Goal: Information Seeking & Learning: Compare options

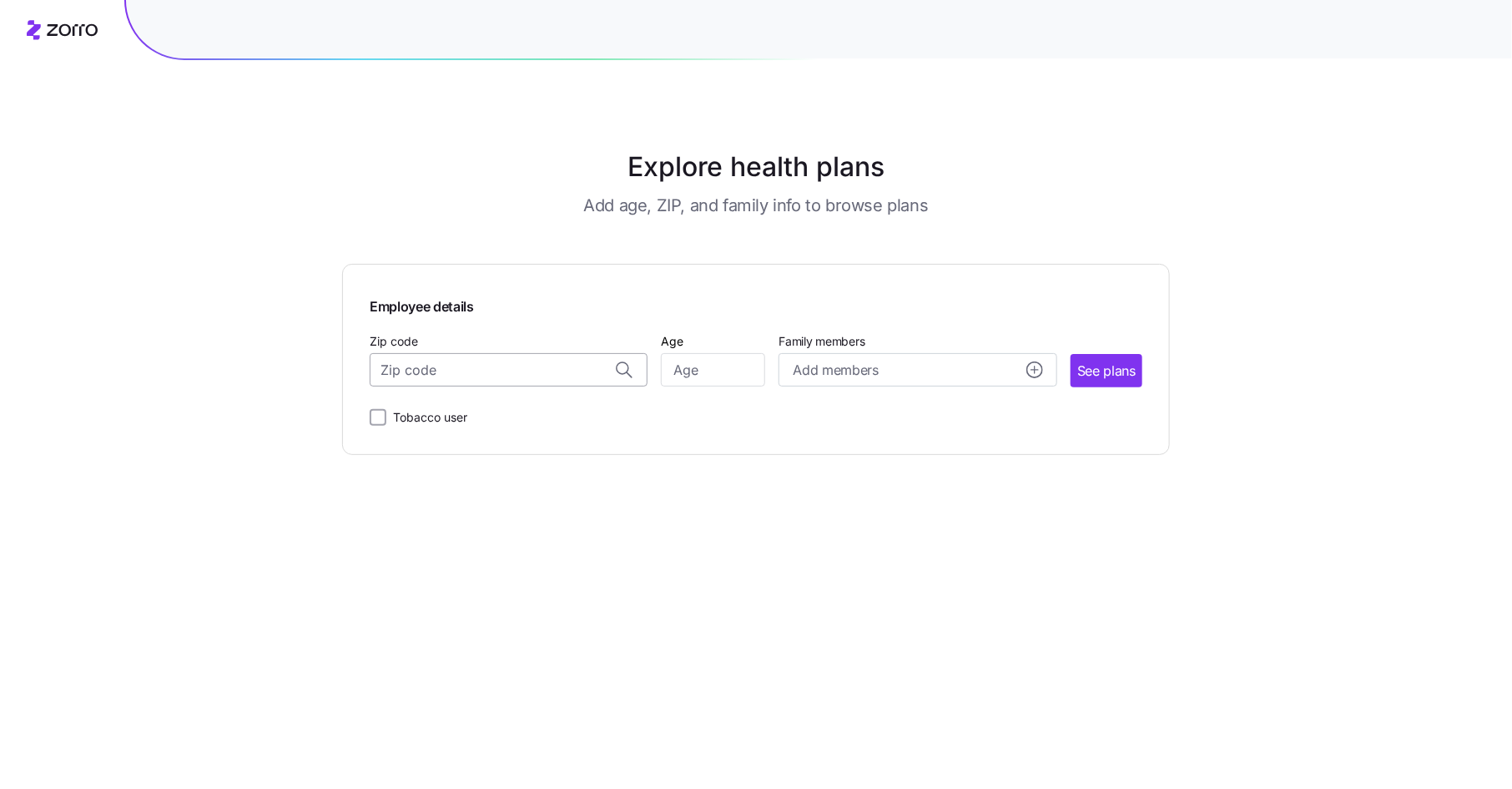
click at [458, 368] on input "Zip code" at bounding box center [508, 370] width 278 height 34
click at [525, 413] on span "32703, [GEOGRAPHIC_DATA], [GEOGRAPHIC_DATA]" at bounding box center [505, 413] width 234 height 21
type input "32703, [GEOGRAPHIC_DATA], [GEOGRAPHIC_DATA]"
click at [720, 371] on input "Age" at bounding box center [712, 370] width 105 height 34
type input "35"
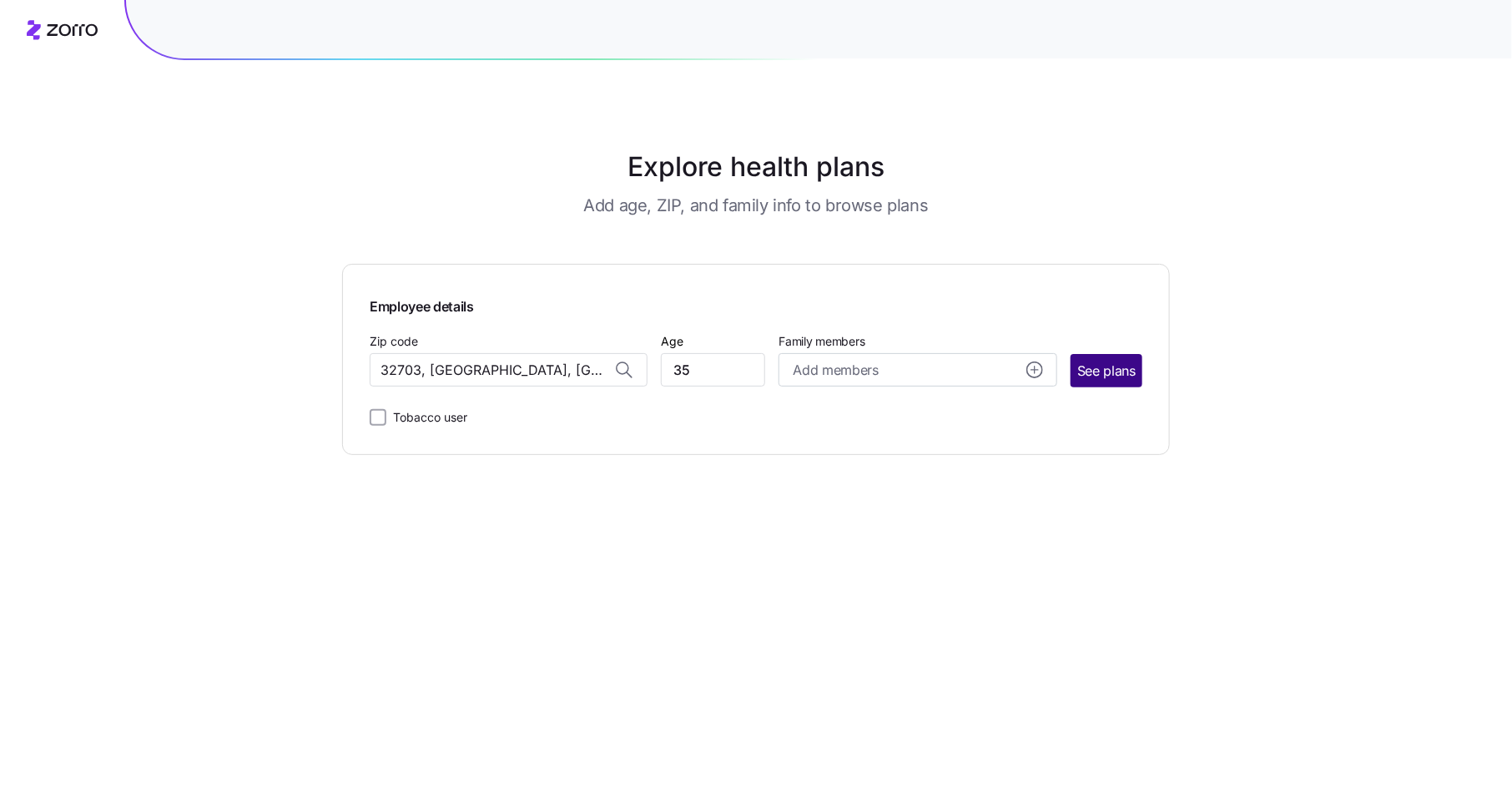
click at [1093, 365] on span "See plans" at bounding box center [1106, 371] width 59 height 21
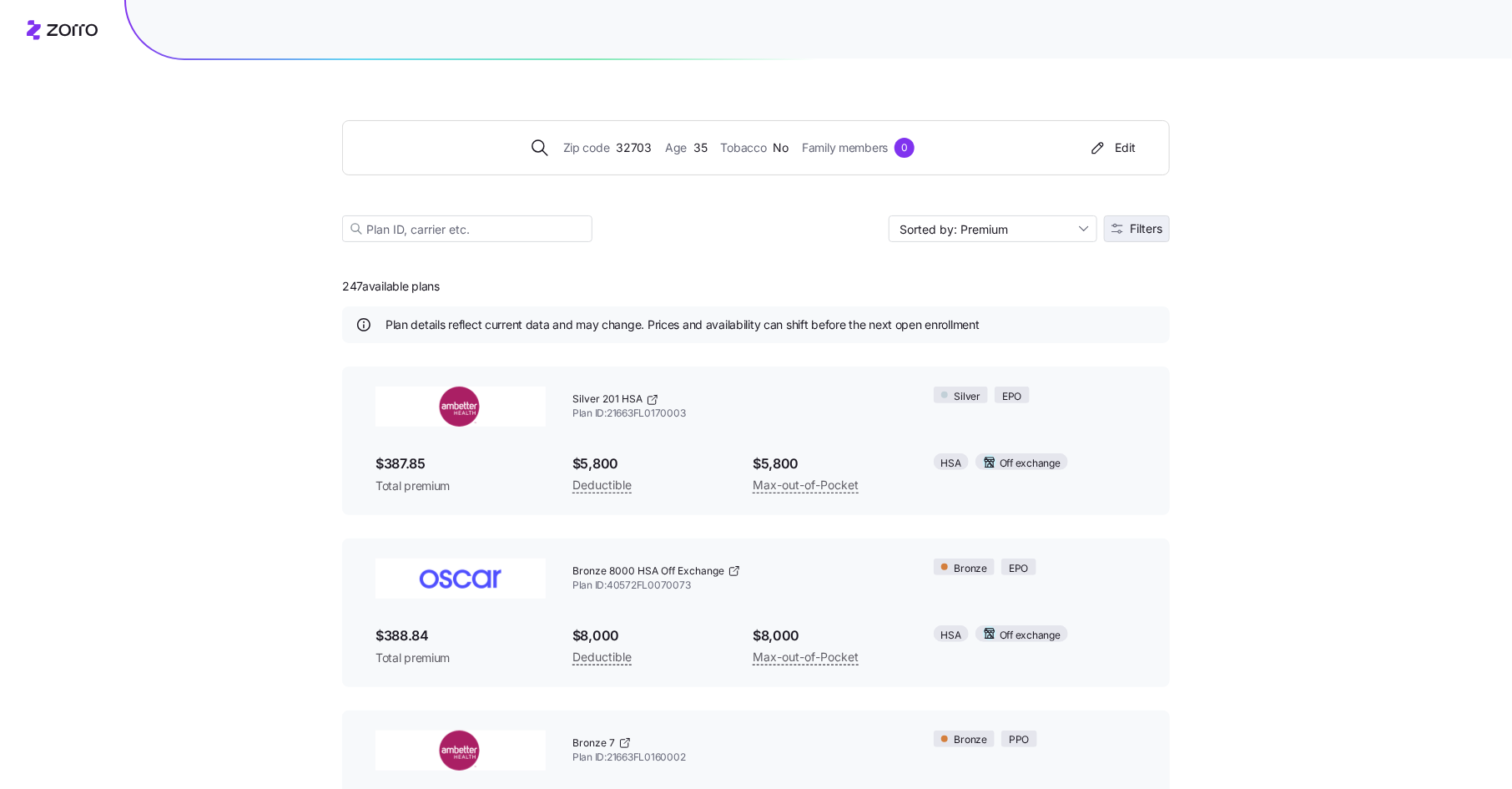
click at [1148, 231] on span "Filters" at bounding box center [1145, 229] width 33 height 12
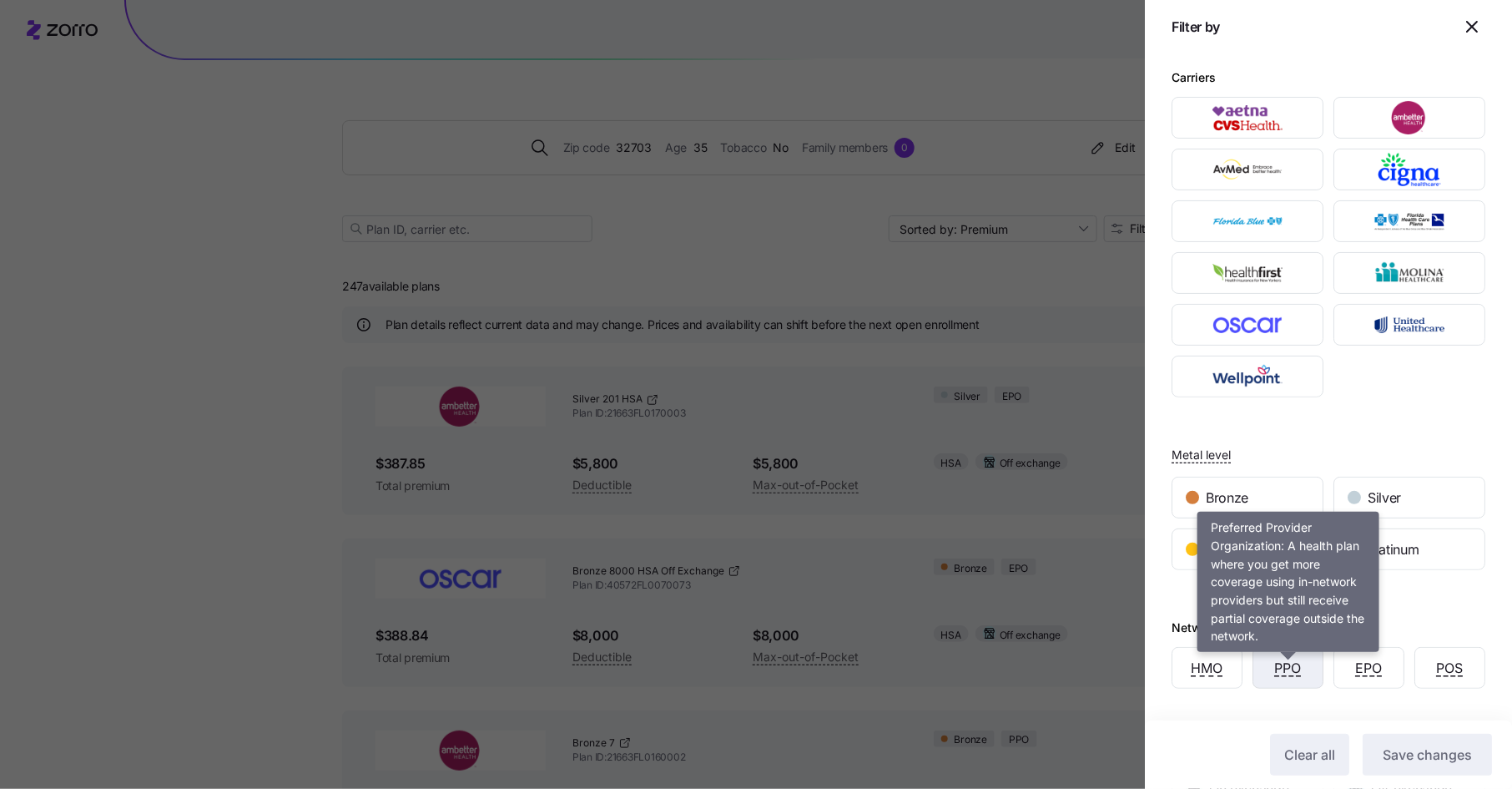
click at [1291, 666] on span "PPO" at bounding box center [1288, 667] width 27 height 21
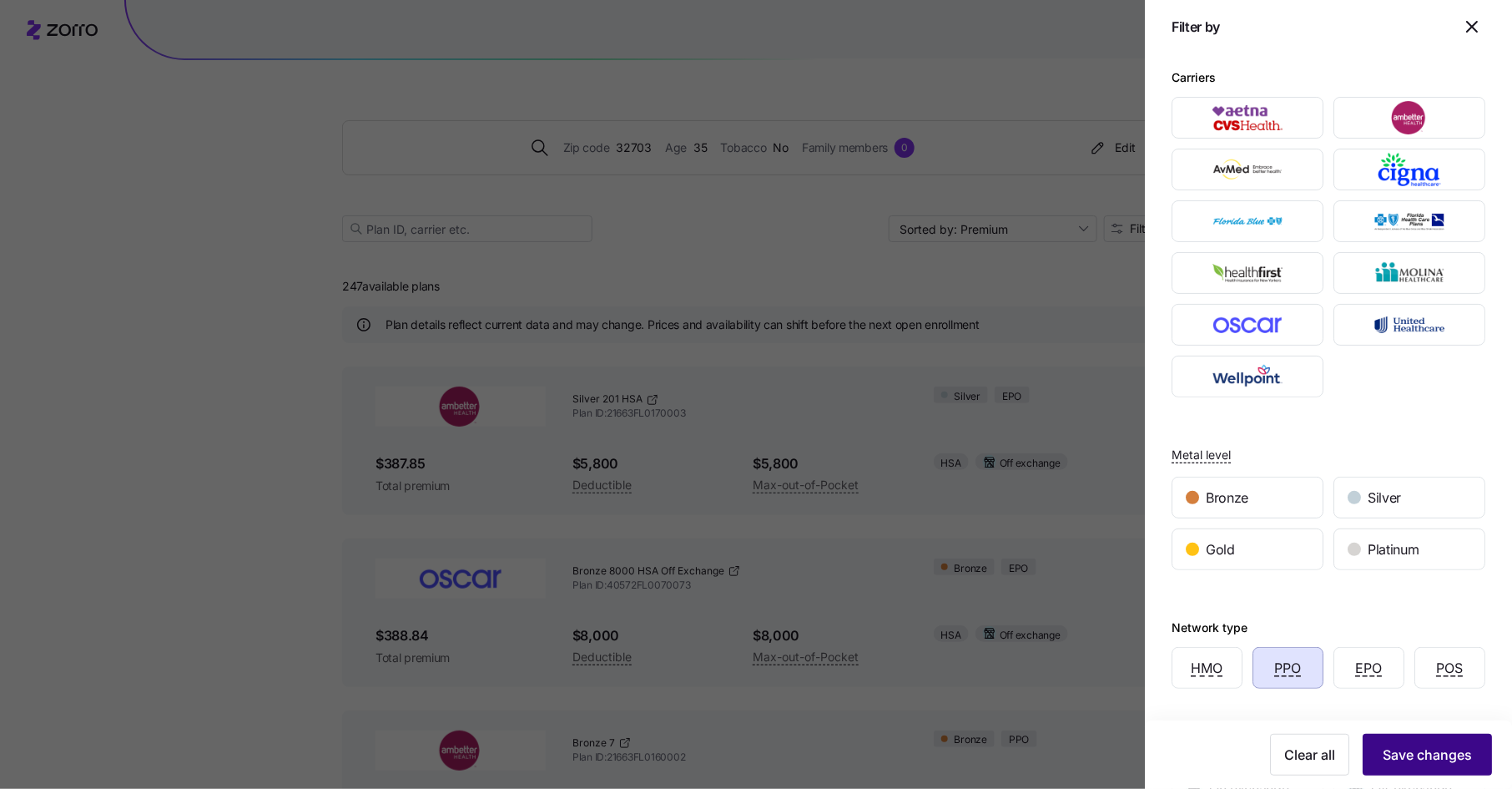
click at [1425, 749] on span "Save changes" at bounding box center [1427, 754] width 90 height 20
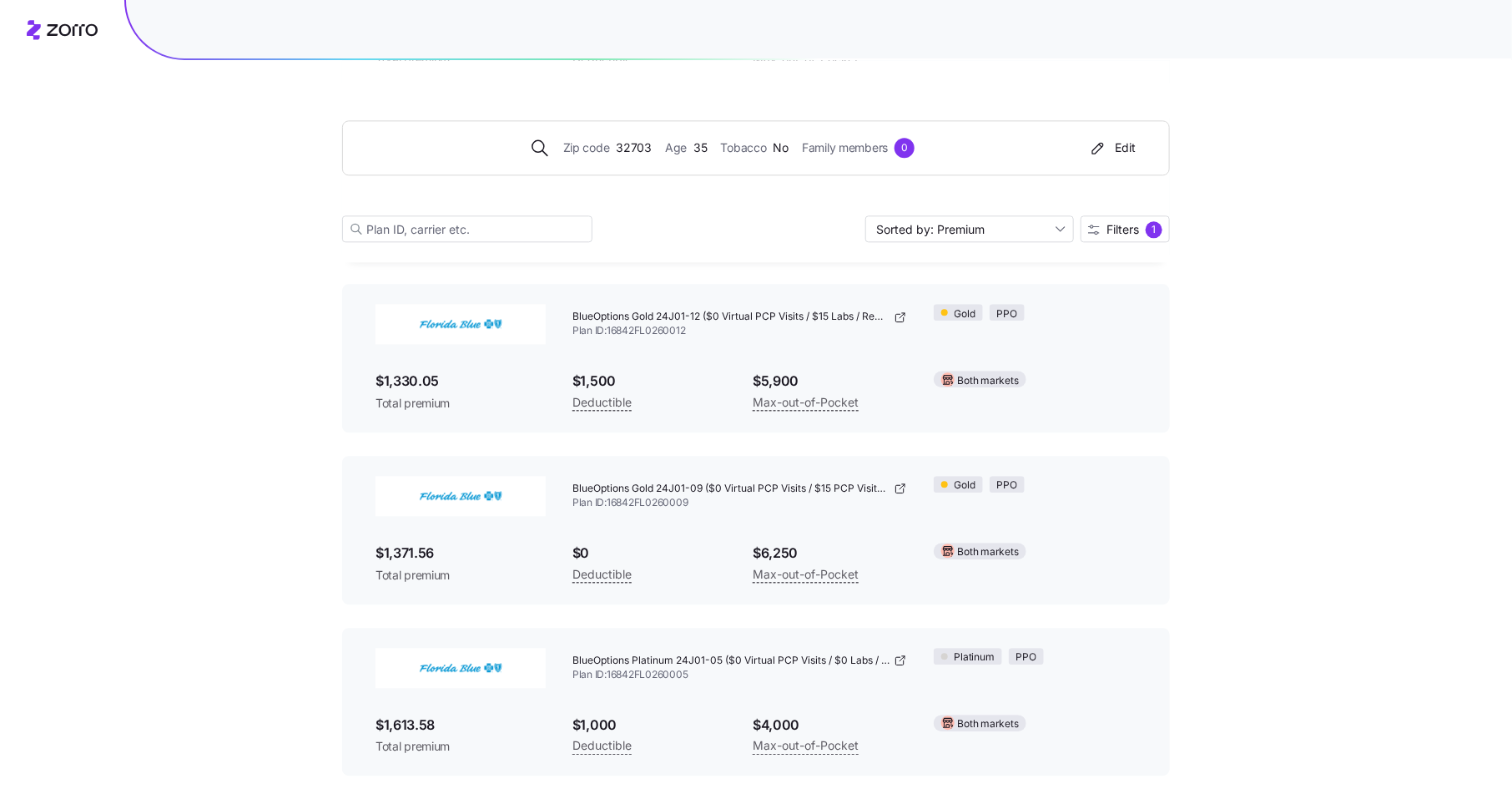
scroll to position [2157, 0]
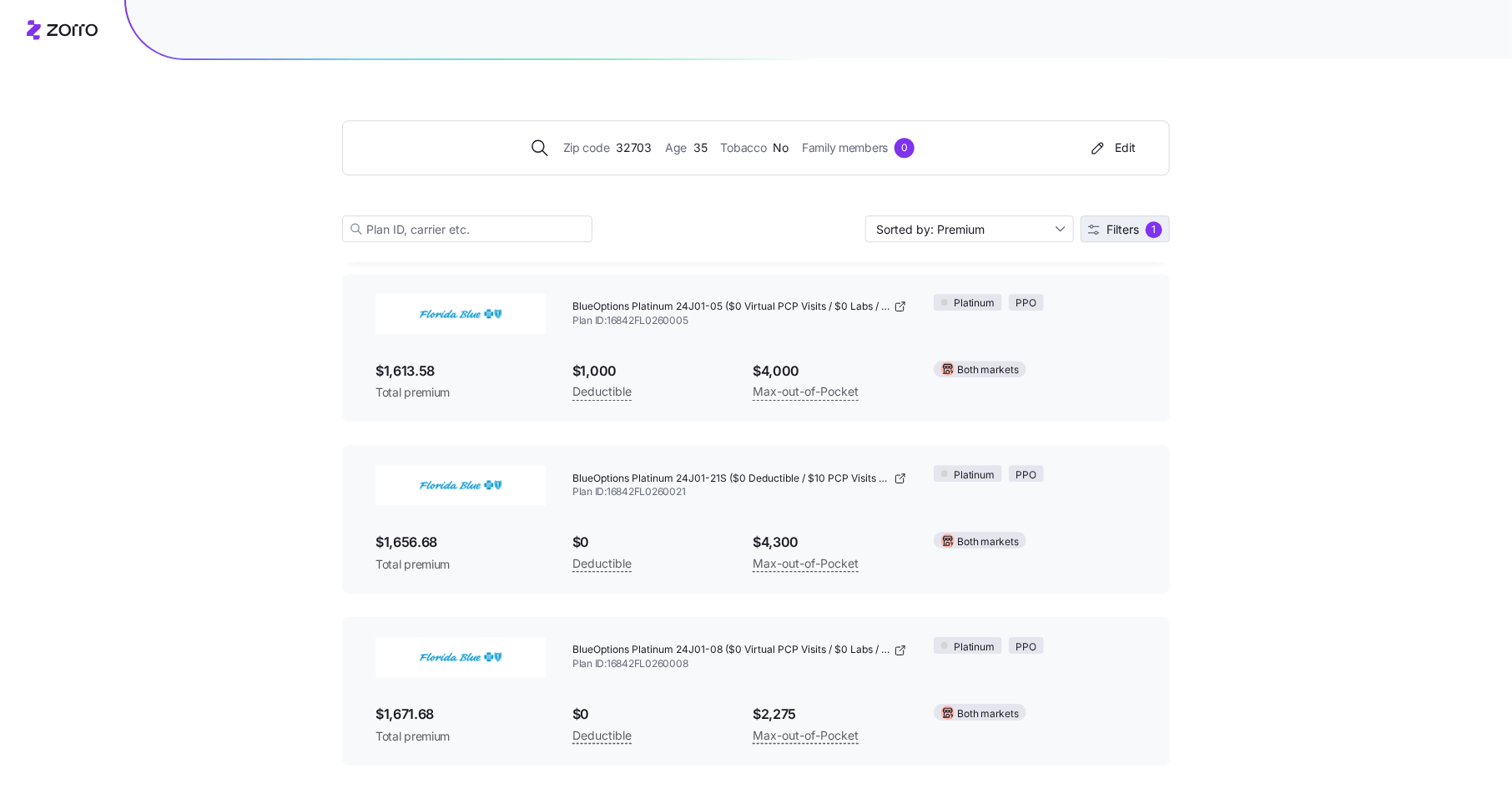
click at [1134, 234] on span "Filters" at bounding box center [1123, 230] width 33 height 12
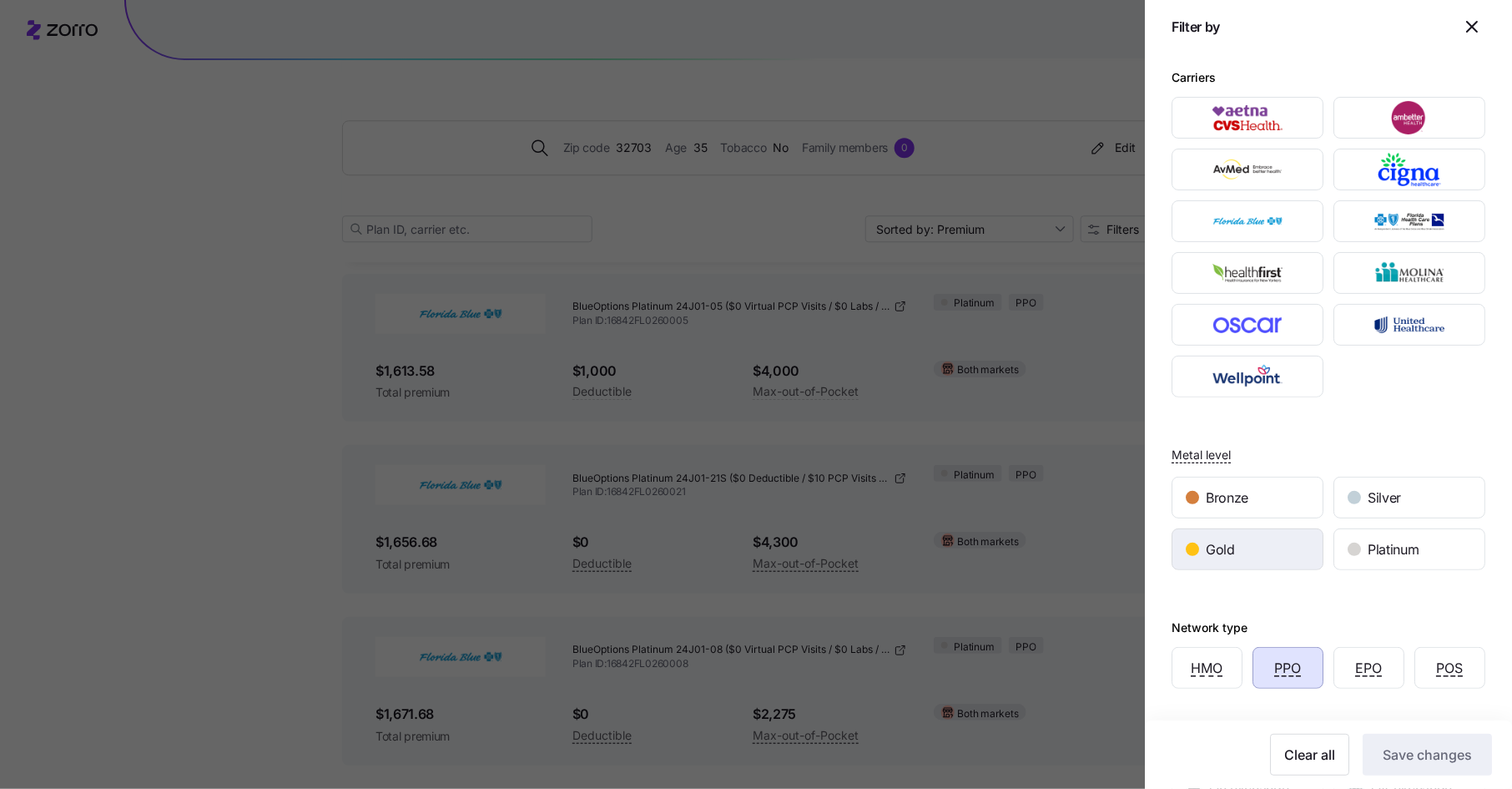
click at [1270, 554] on div "Gold" at bounding box center [1247, 549] width 150 height 40
click at [1415, 753] on span "Save changes" at bounding box center [1427, 754] width 90 height 20
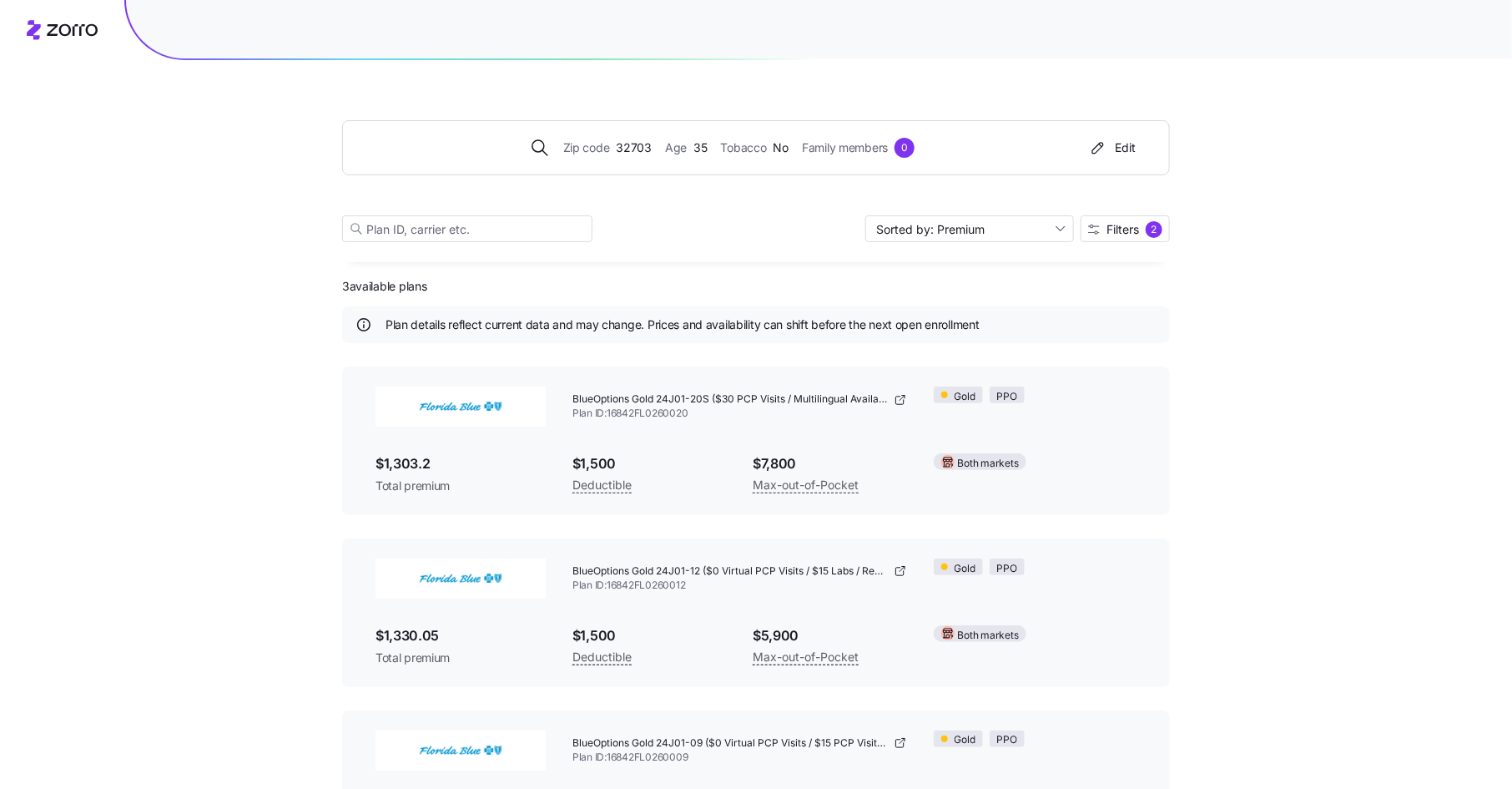
scroll to position [94, 0]
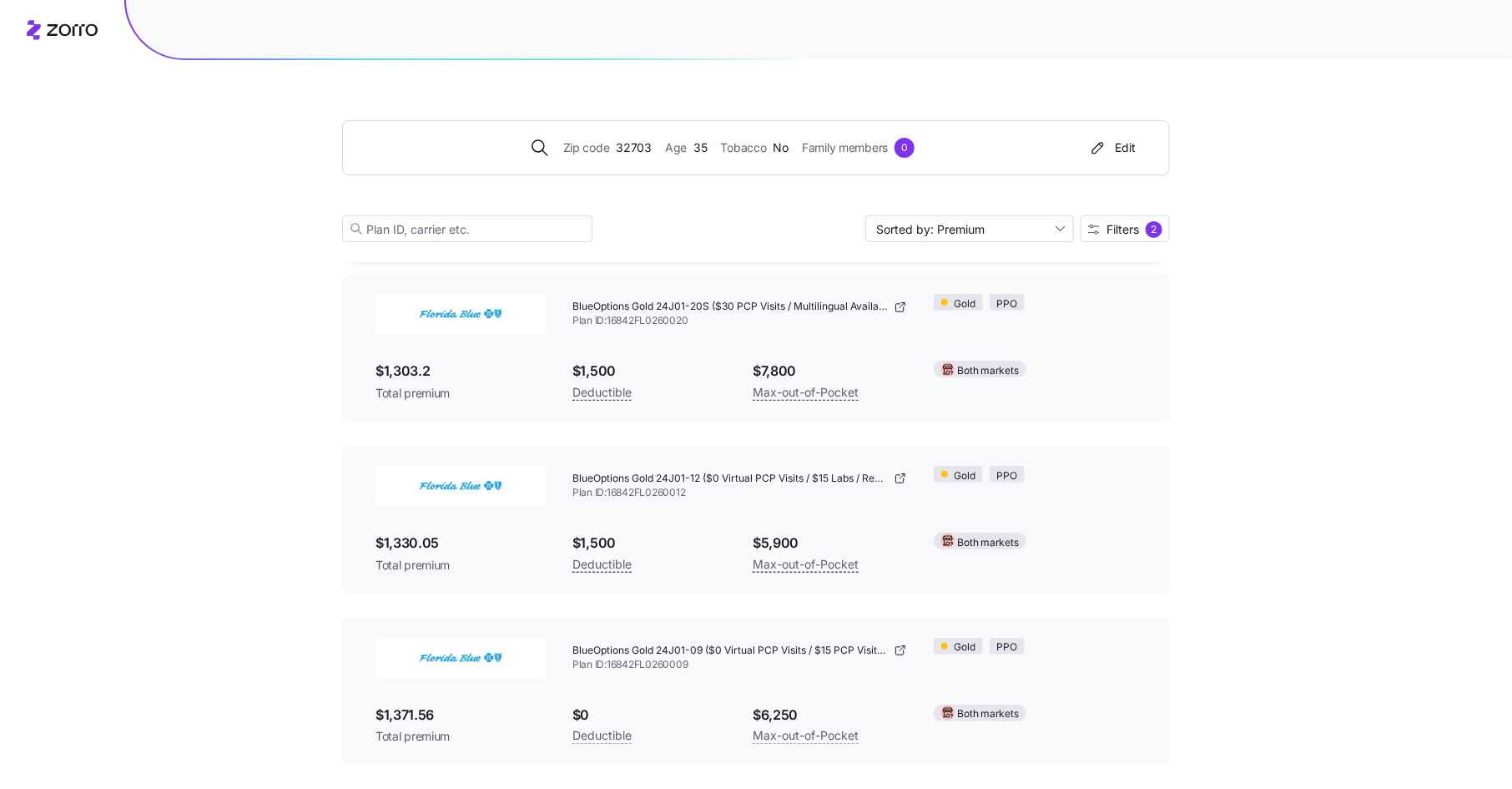
click at [1151, 199] on div "Zip code 32703 Age [DEMOGRAPHIC_DATA] Tobacco No Family members 0 Edit Sorted b…" at bounding box center [755, 160] width 828 height 202
click at [1127, 224] on span "Filters" at bounding box center [1123, 230] width 33 height 12
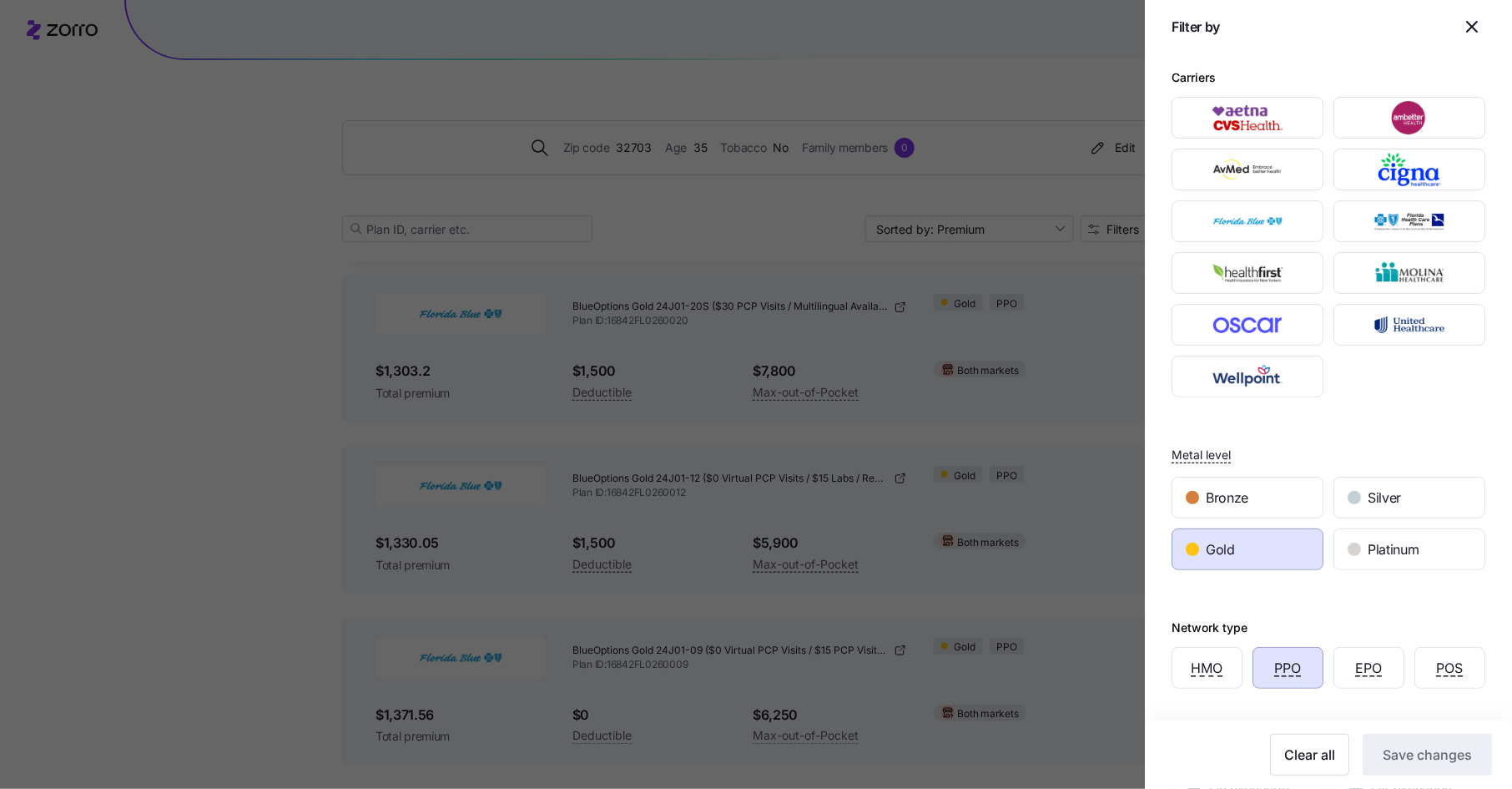
click at [1239, 561] on div "Gold" at bounding box center [1247, 549] width 150 height 40
click at [1286, 651] on button "PPO" at bounding box center [1287, 667] width 71 height 42
click at [1390, 747] on span "Save changes" at bounding box center [1427, 754] width 90 height 20
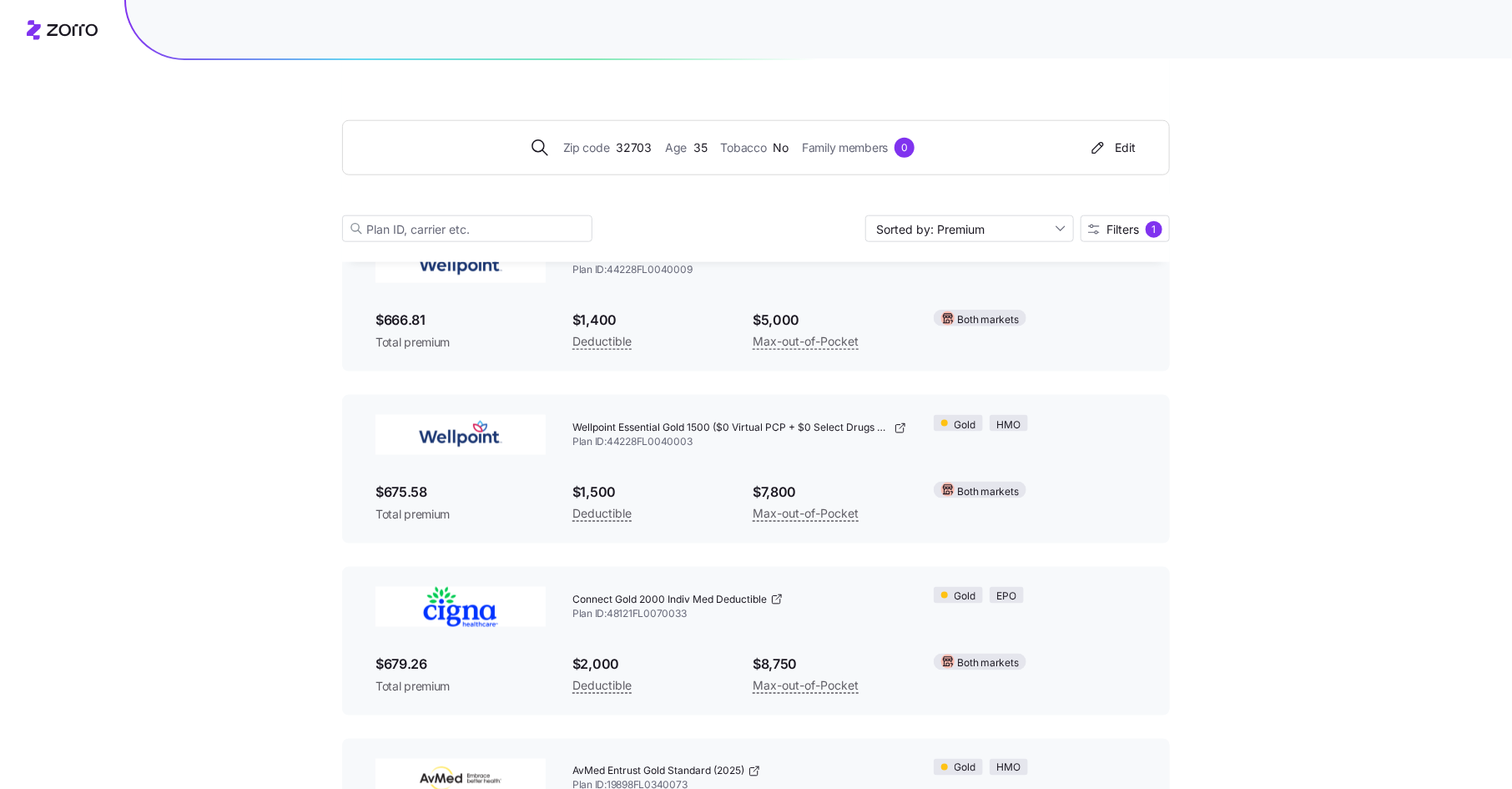
scroll to position [6840, 0]
click at [1129, 142] on div "Edit" at bounding box center [1112, 147] width 48 height 17
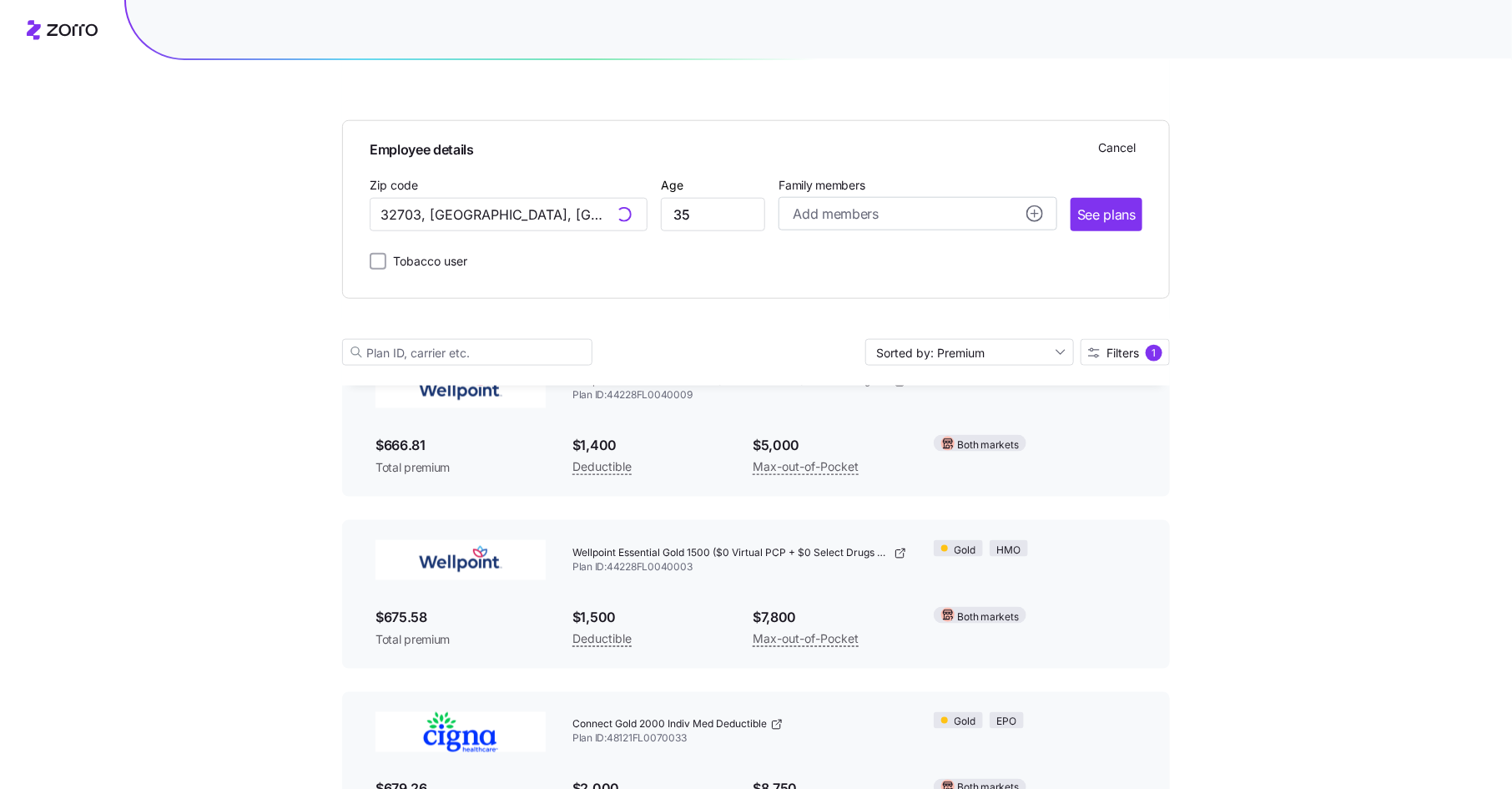
scroll to position [6963, 0]
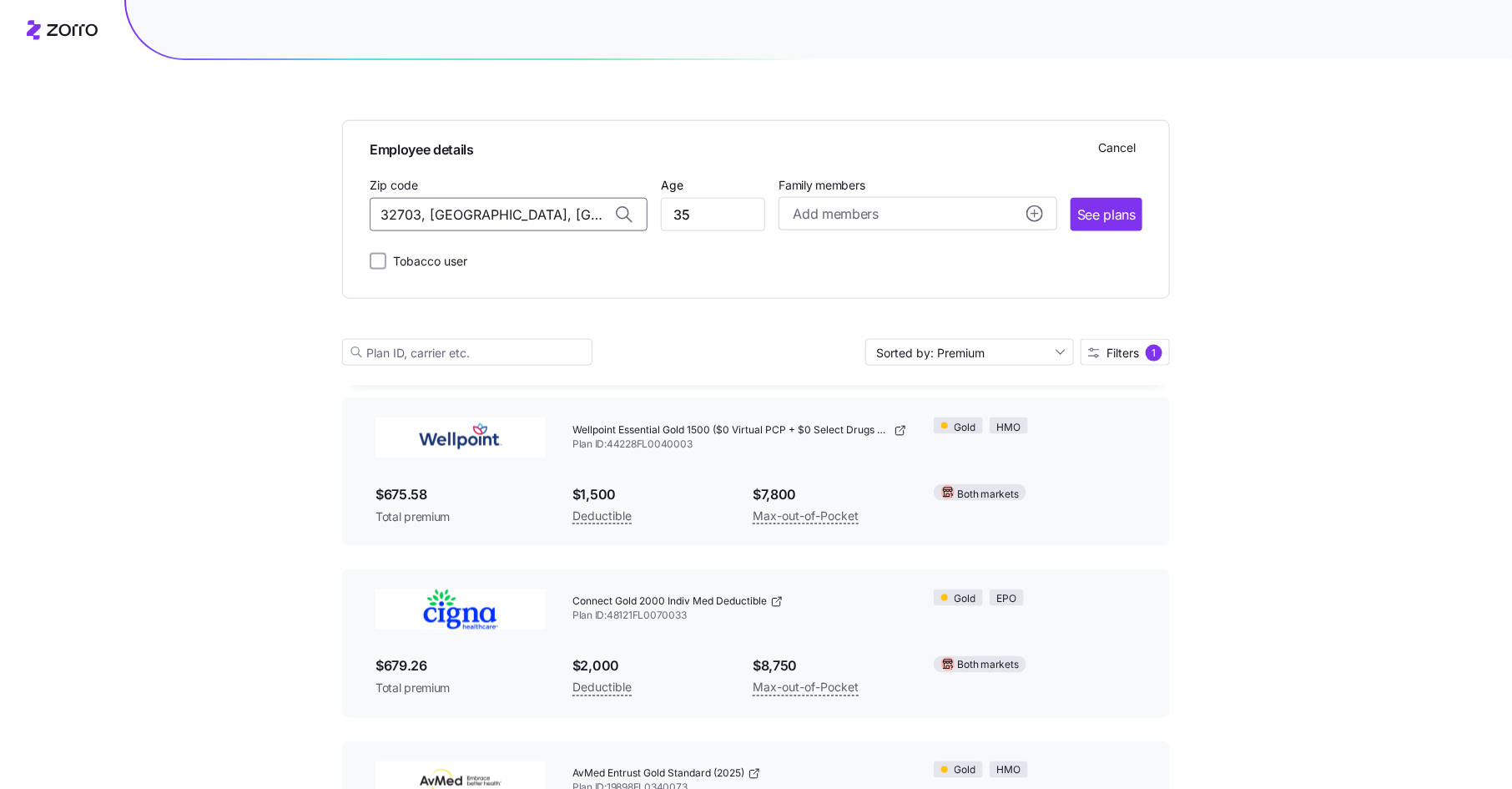
drag, startPoint x: 578, startPoint y: 217, endPoint x: 318, endPoint y: 198, distance: 260.7
click at [465, 250] on span "12590, [GEOGRAPHIC_DATA], [GEOGRAPHIC_DATA]" at bounding box center [505, 258] width 234 height 21
type input "12590, [GEOGRAPHIC_DATA], [GEOGRAPHIC_DATA]"
click at [1105, 208] on span "See plans" at bounding box center [1106, 214] width 59 height 21
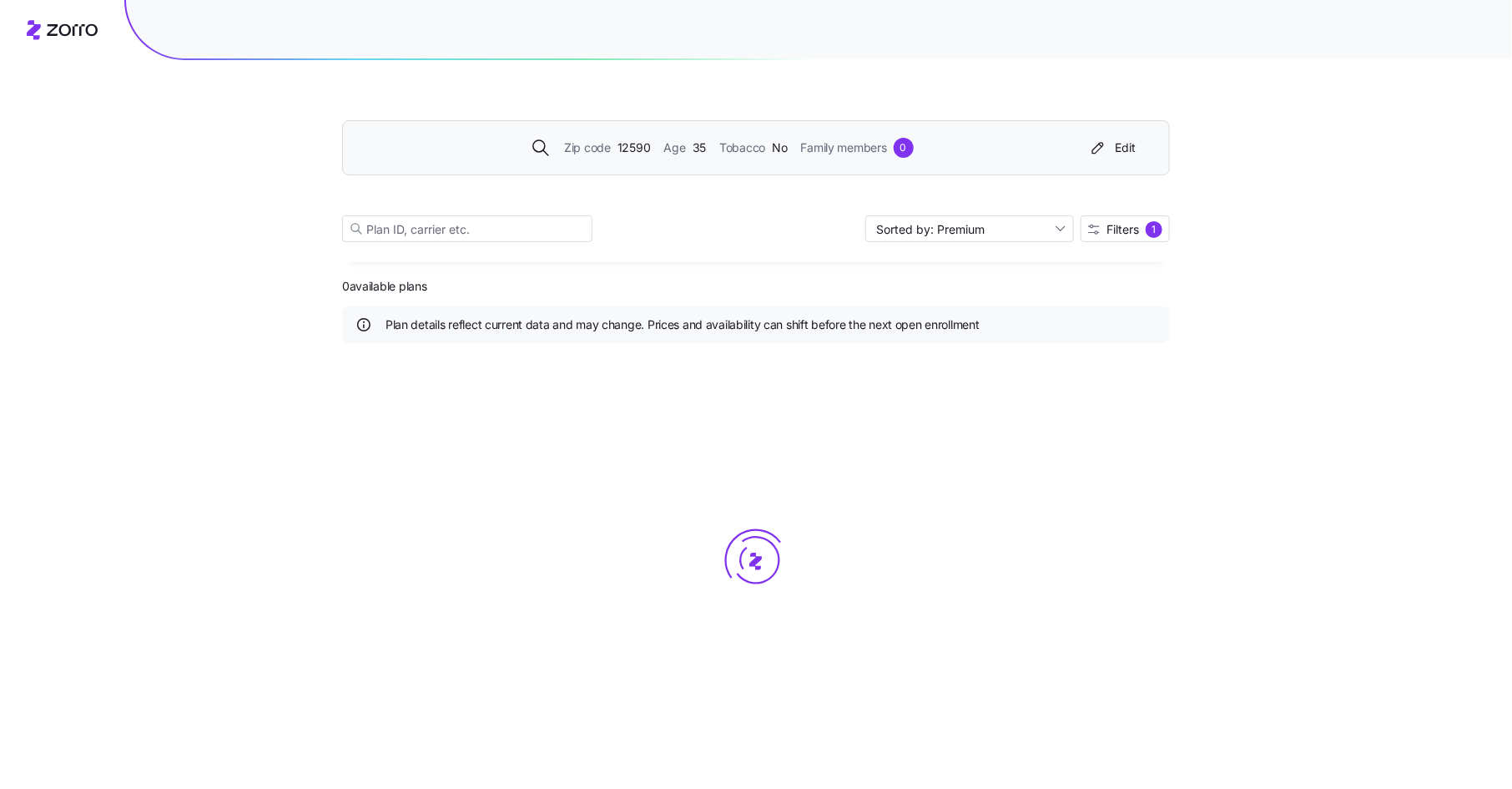
scroll to position [0, 0]
click at [1132, 224] on span "Filters" at bounding box center [1123, 230] width 33 height 12
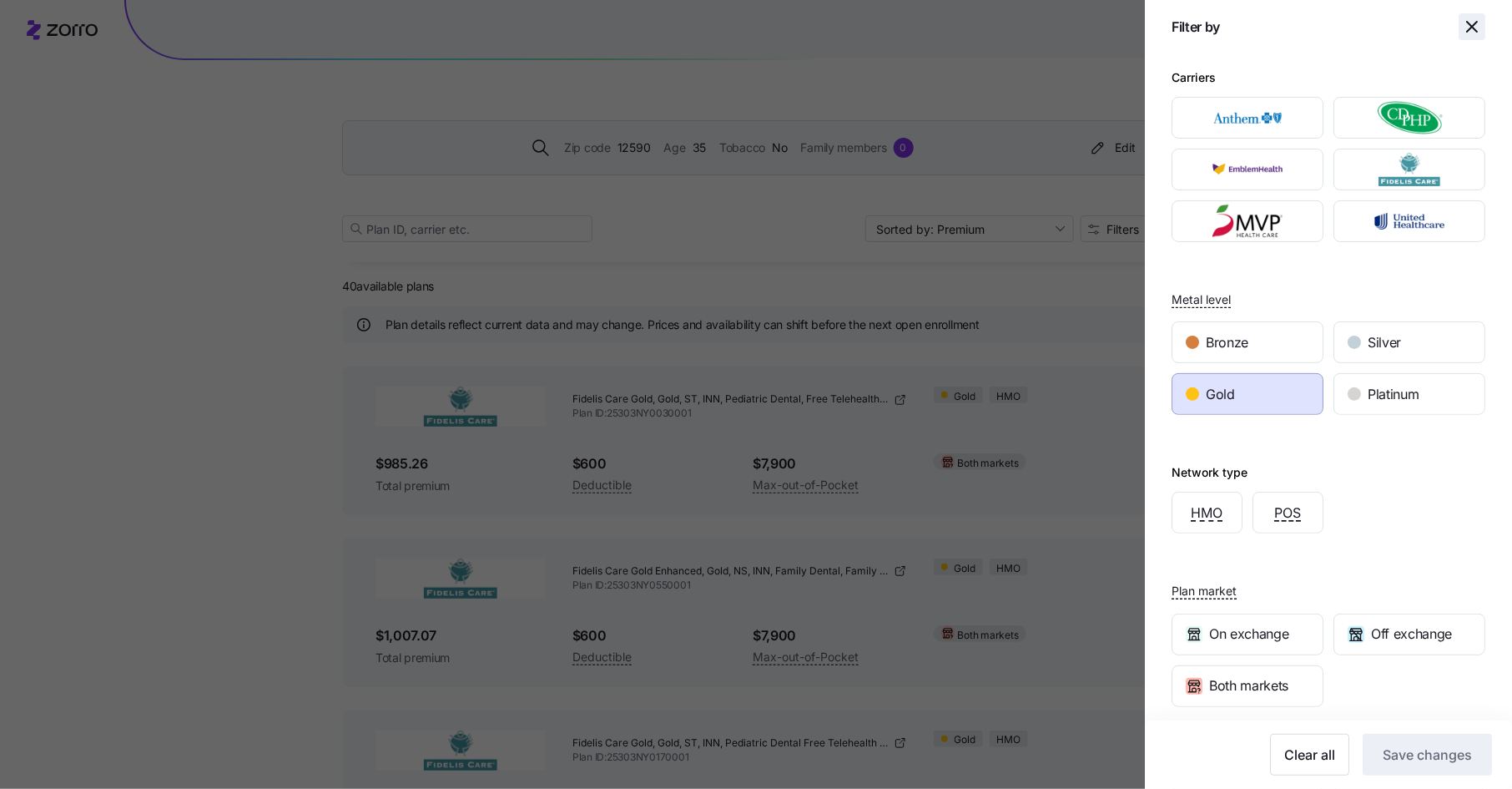
click at [1480, 19] on icon "button" at bounding box center [1472, 27] width 20 height 20
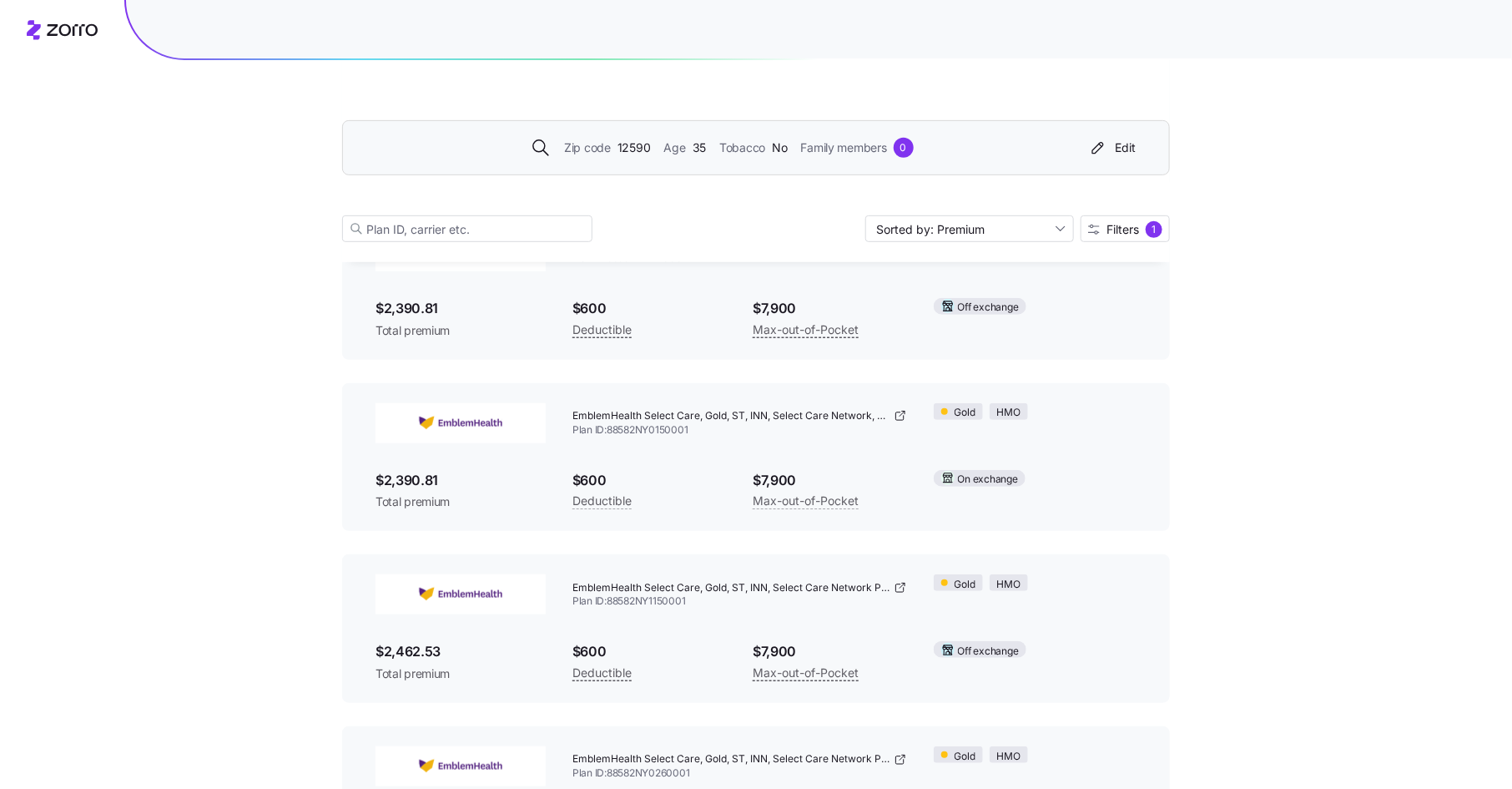
scroll to position [6455, 0]
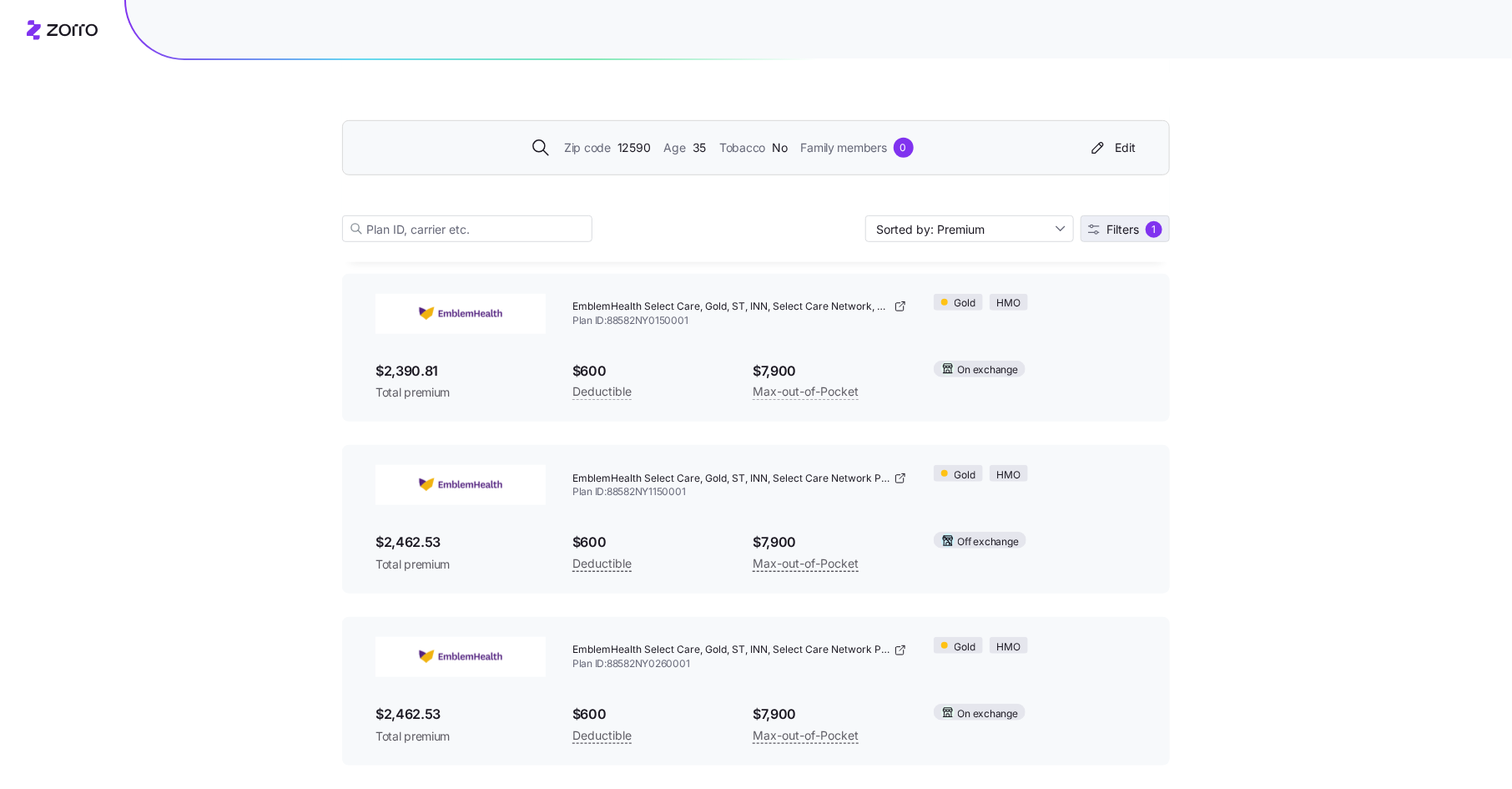
click at [1136, 229] on span "Filters" at bounding box center [1123, 230] width 33 height 12
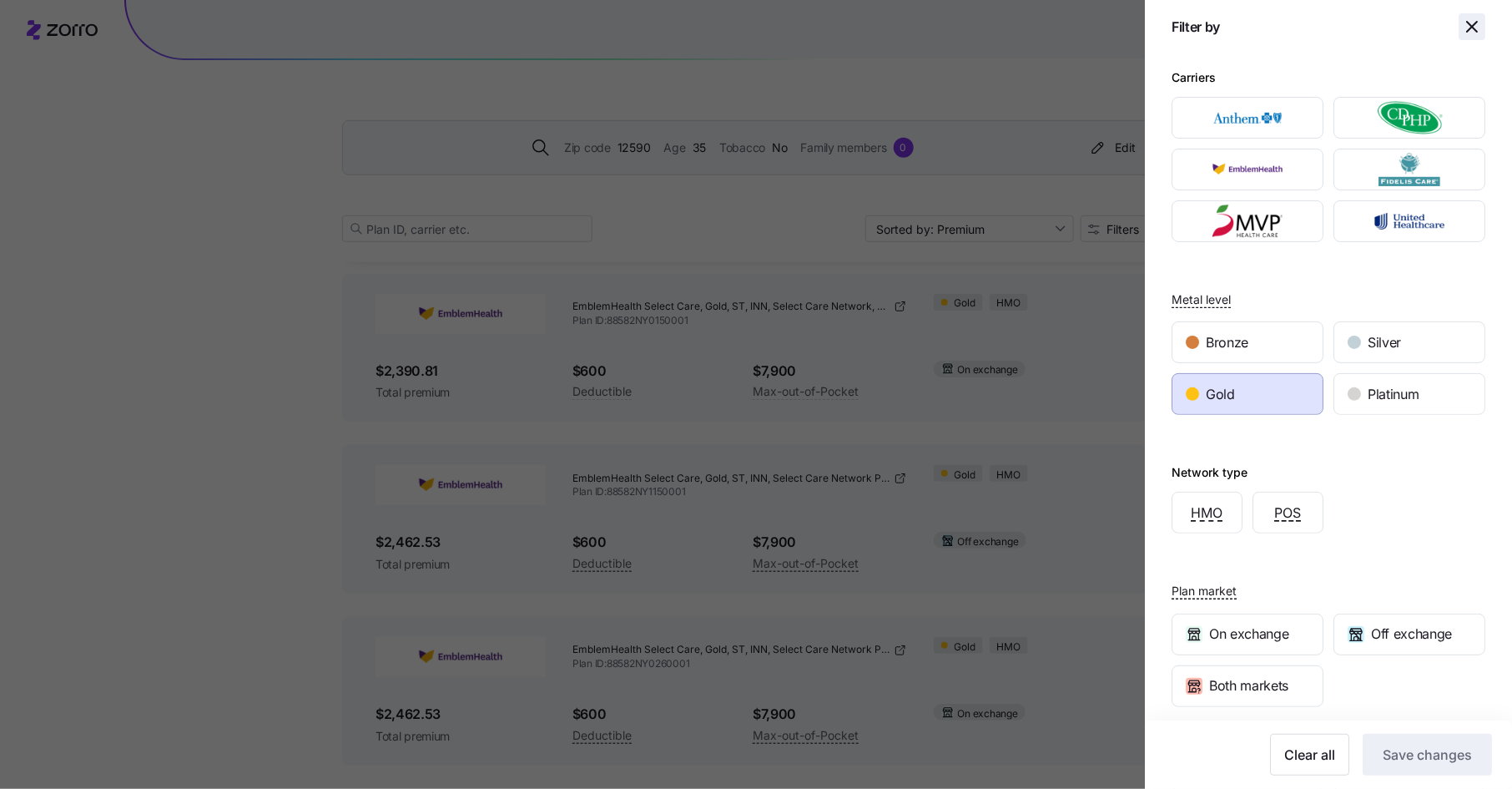
click at [1478, 26] on icon "button" at bounding box center [1472, 27] width 20 height 20
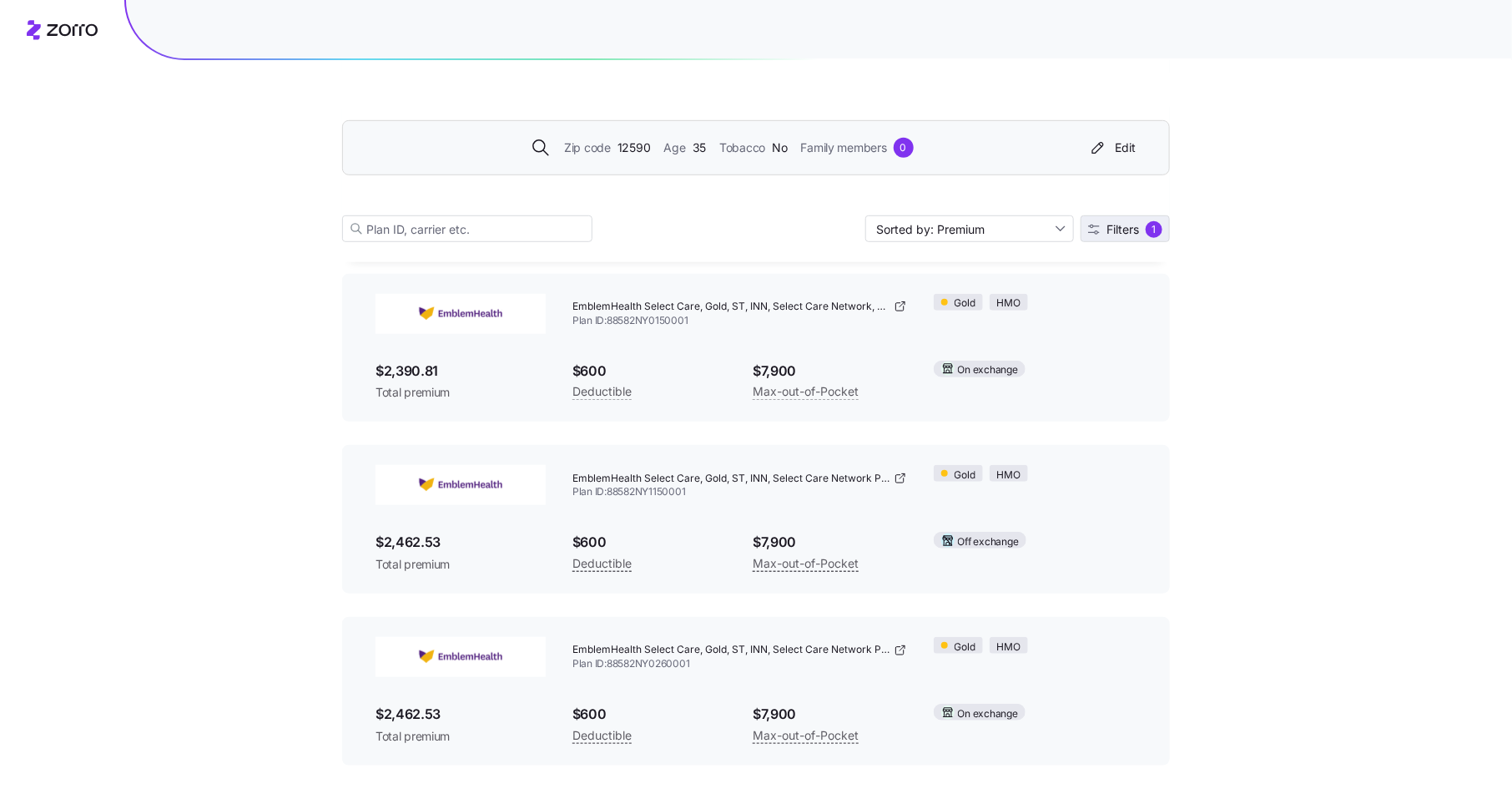
click at [1134, 226] on span "Filters" at bounding box center [1123, 230] width 33 height 12
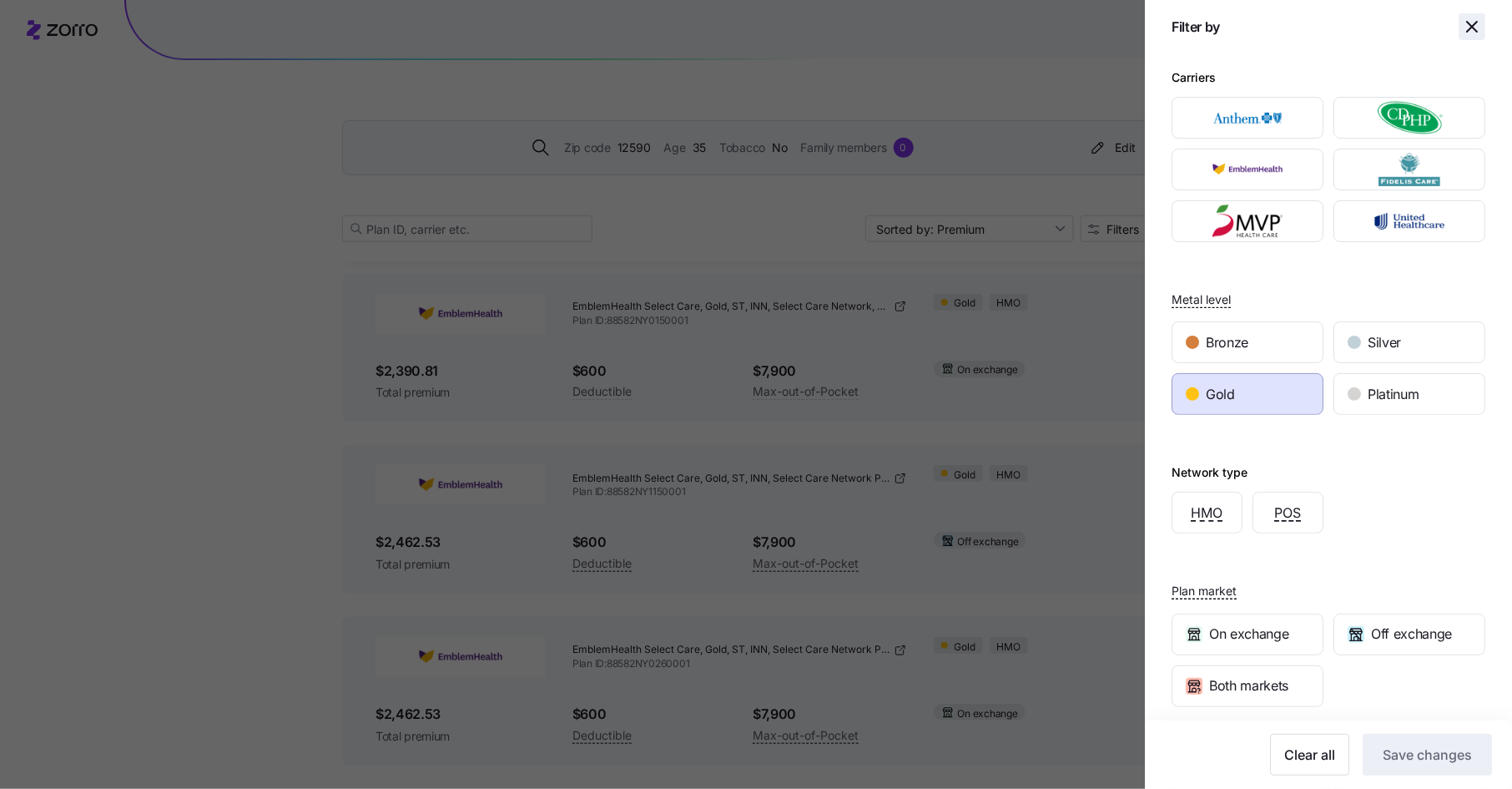
click at [1468, 18] on icon "button" at bounding box center [1472, 27] width 20 height 20
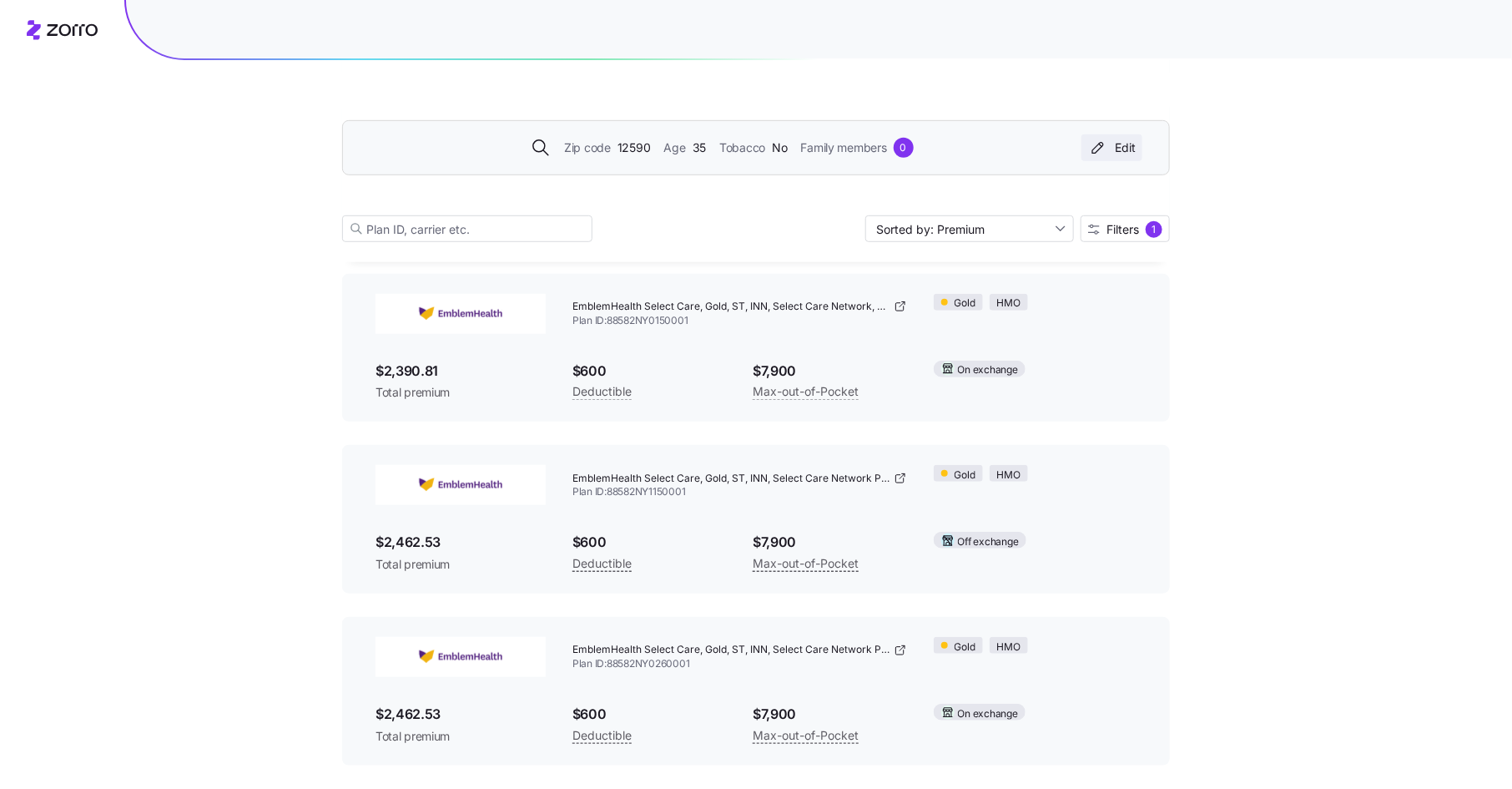
click at [1122, 141] on div "Edit" at bounding box center [1112, 147] width 48 height 17
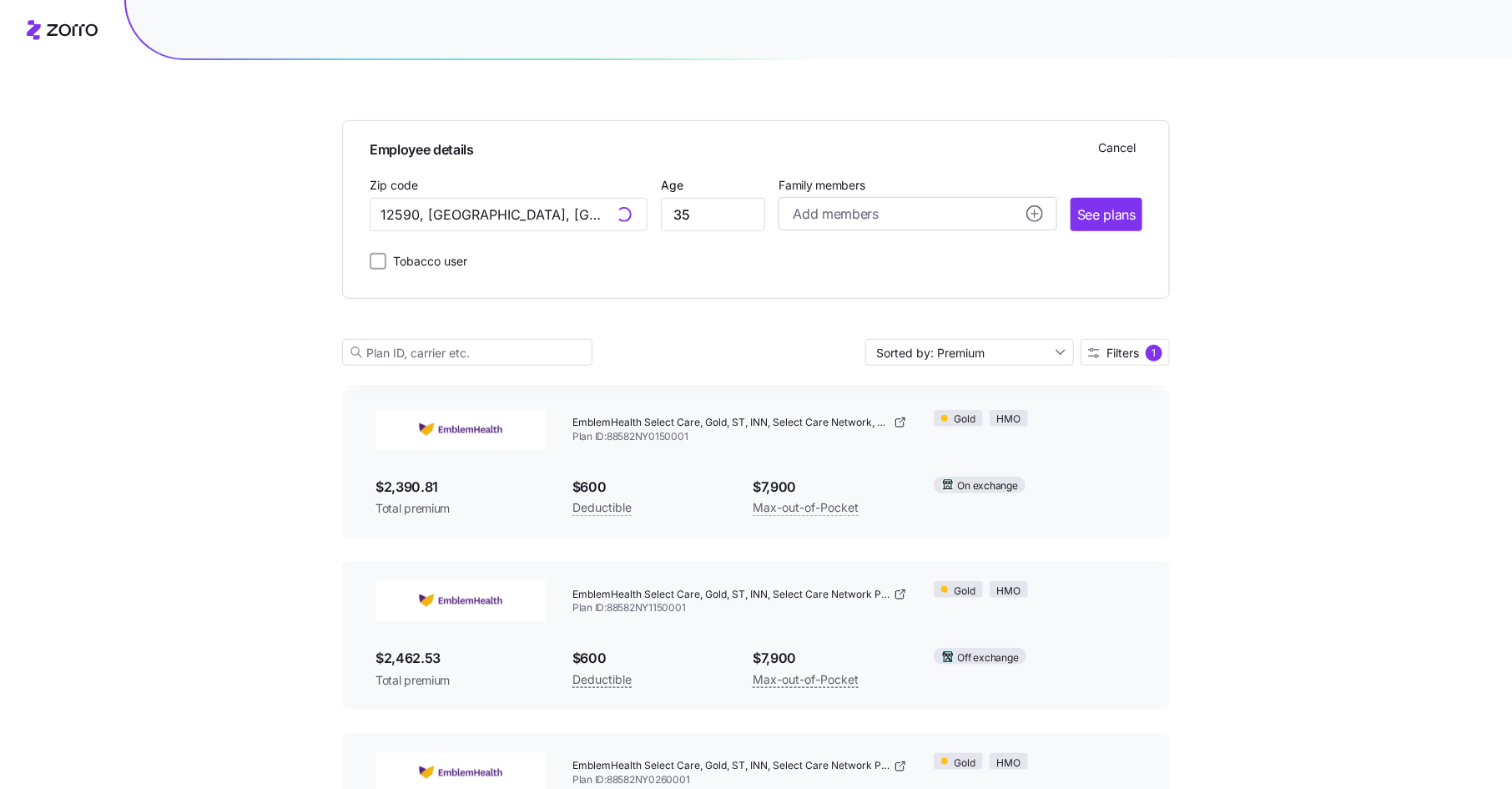
scroll to position [6579, 0]
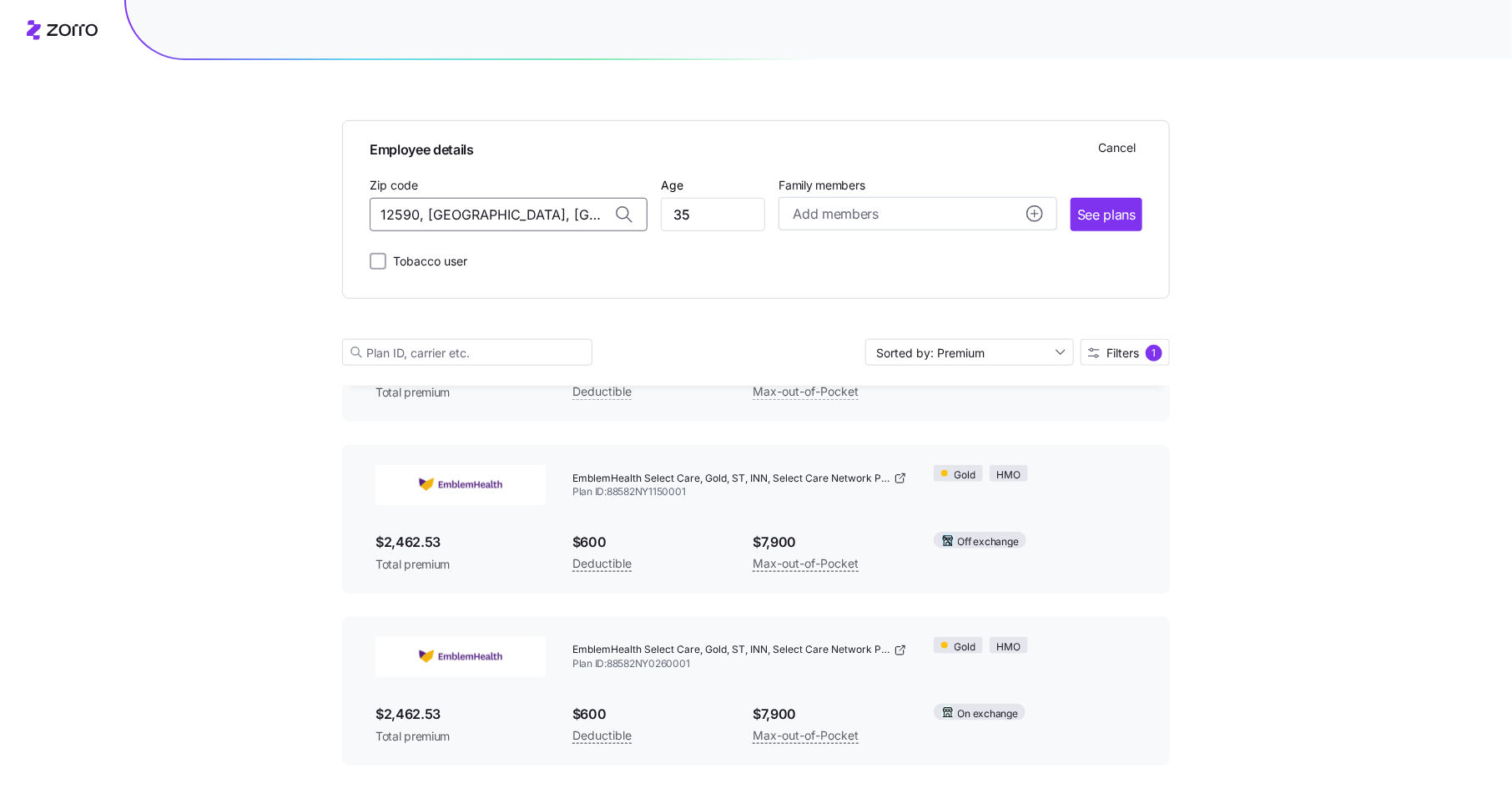
drag, startPoint x: 569, startPoint y: 215, endPoint x: 283, endPoint y: 206, distance: 286.1
click at [455, 249] on span "08648, [GEOGRAPHIC_DATA], [GEOGRAPHIC_DATA]" at bounding box center [505, 258] width 234 height 21
type input "08648, [GEOGRAPHIC_DATA], [GEOGRAPHIC_DATA]"
click at [1125, 212] on span "See plans" at bounding box center [1106, 214] width 59 height 21
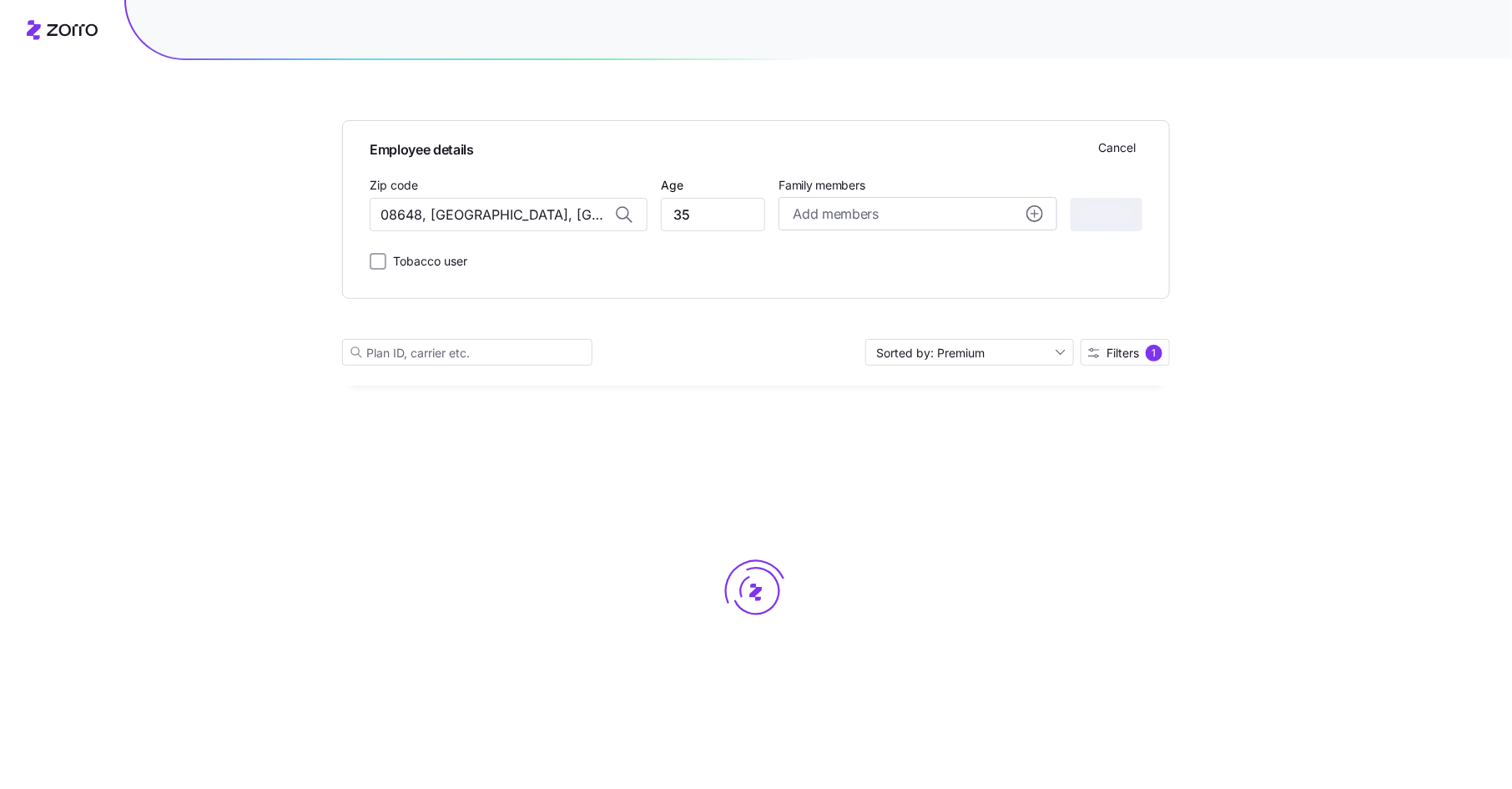
scroll to position [0, 0]
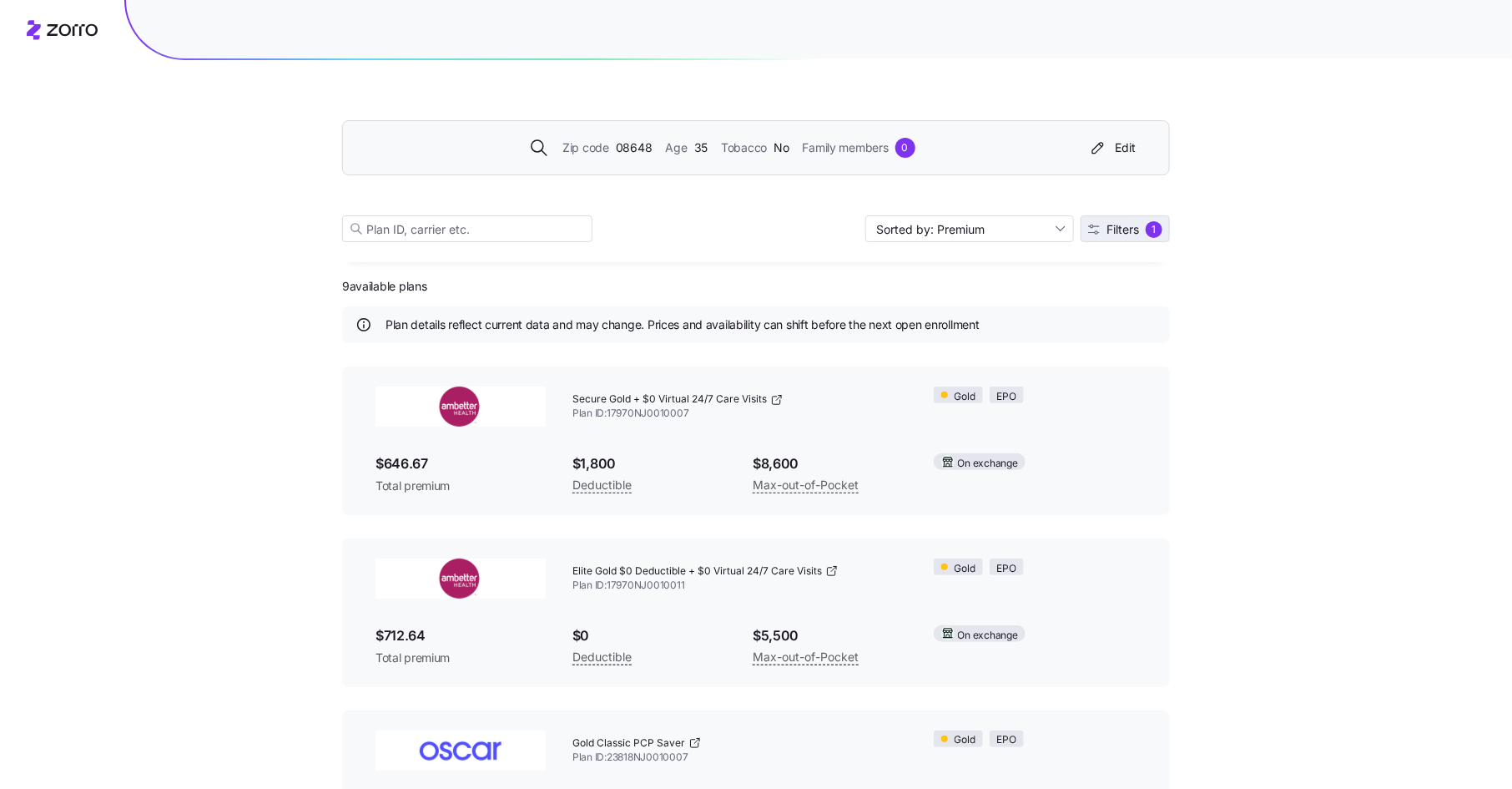
click at [1122, 239] on button "Filters 1" at bounding box center [1126, 228] width 90 height 27
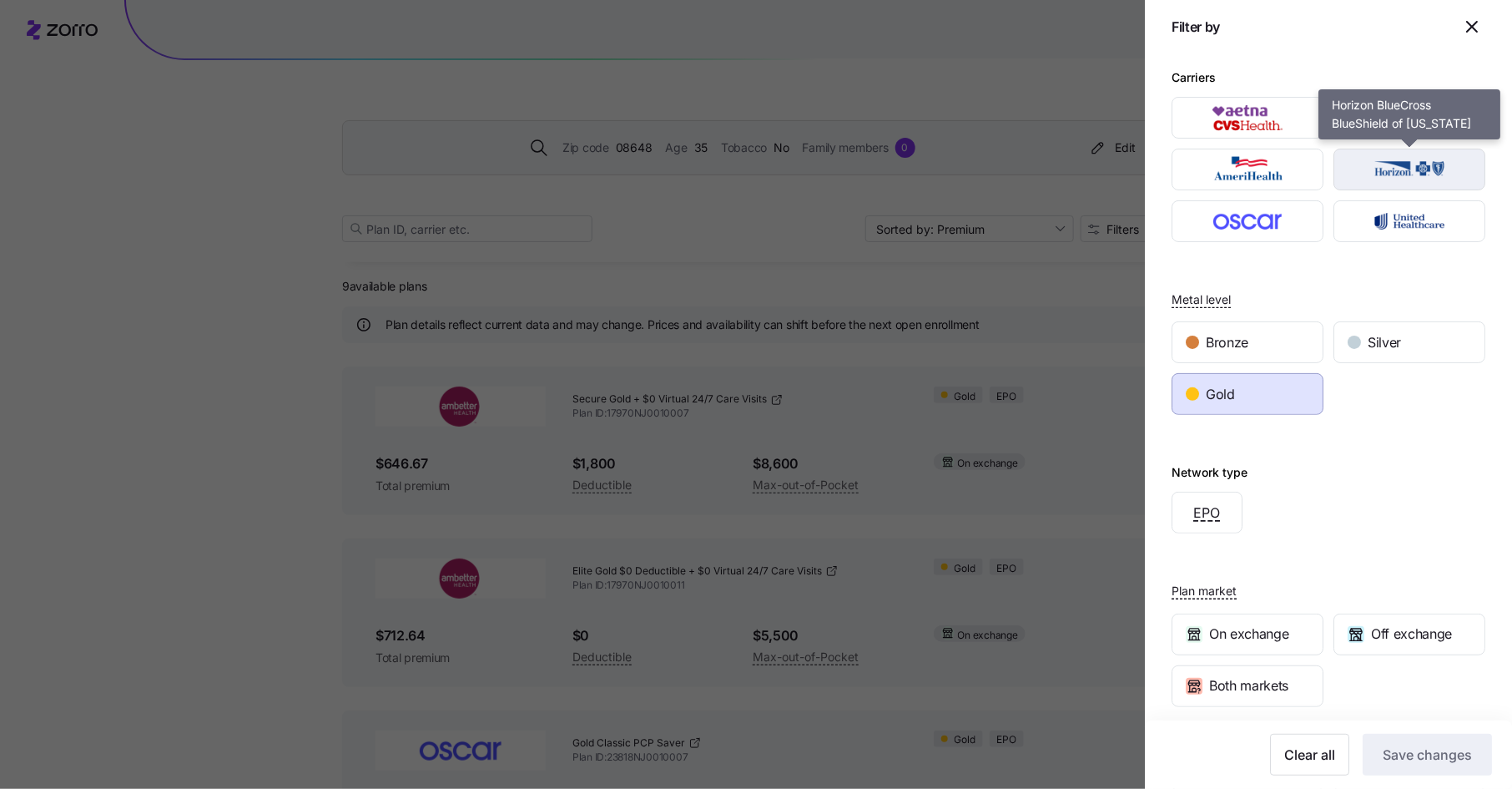
click at [1422, 185] on img "button" at bounding box center [1409, 169] width 123 height 34
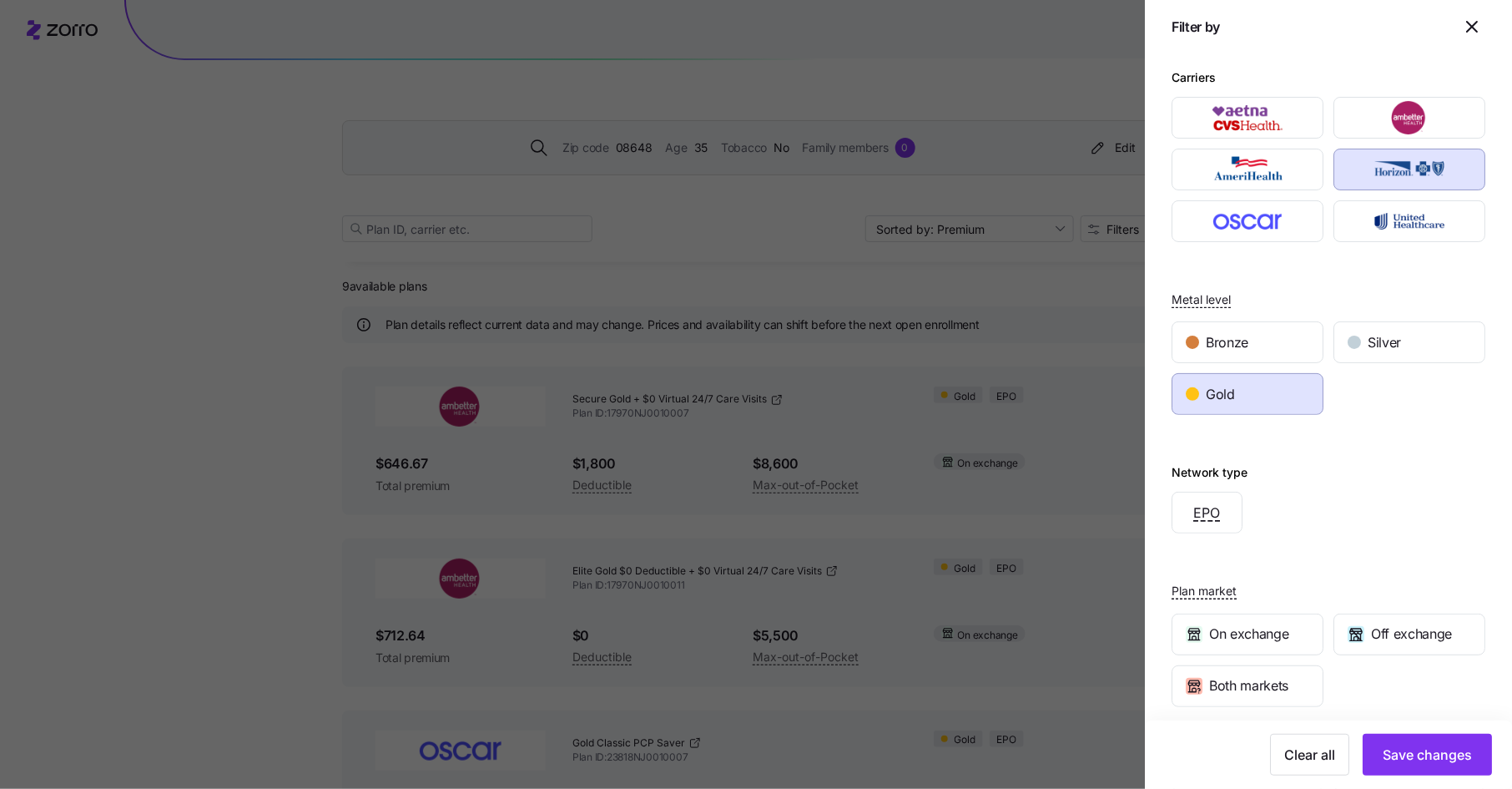
click at [1422, 185] on img "button" at bounding box center [1409, 169] width 123 height 34
click at [1473, 21] on icon "button" at bounding box center [1472, 27] width 20 height 20
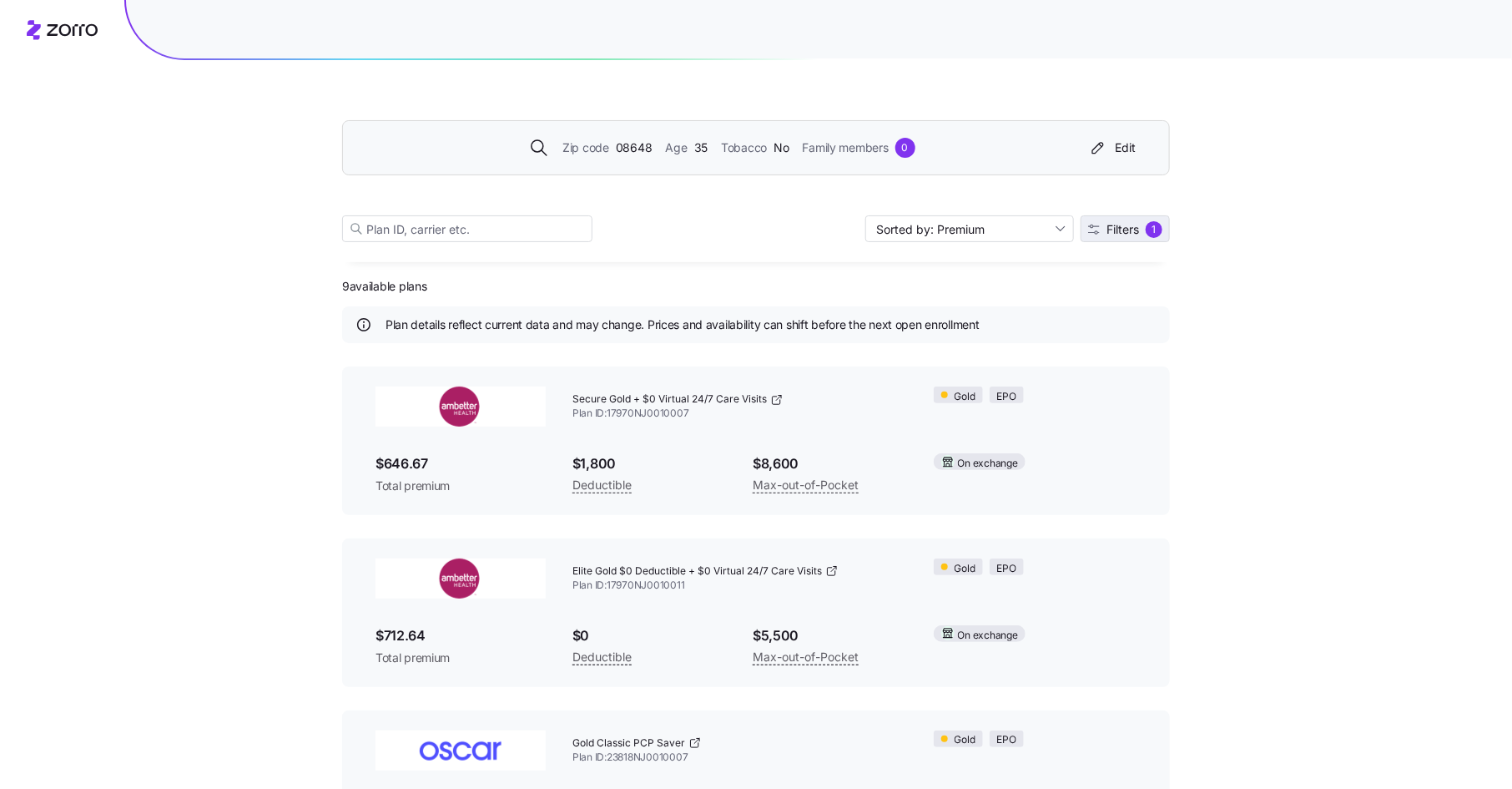
click at [1153, 222] on div "1" at bounding box center [1153, 229] width 17 height 17
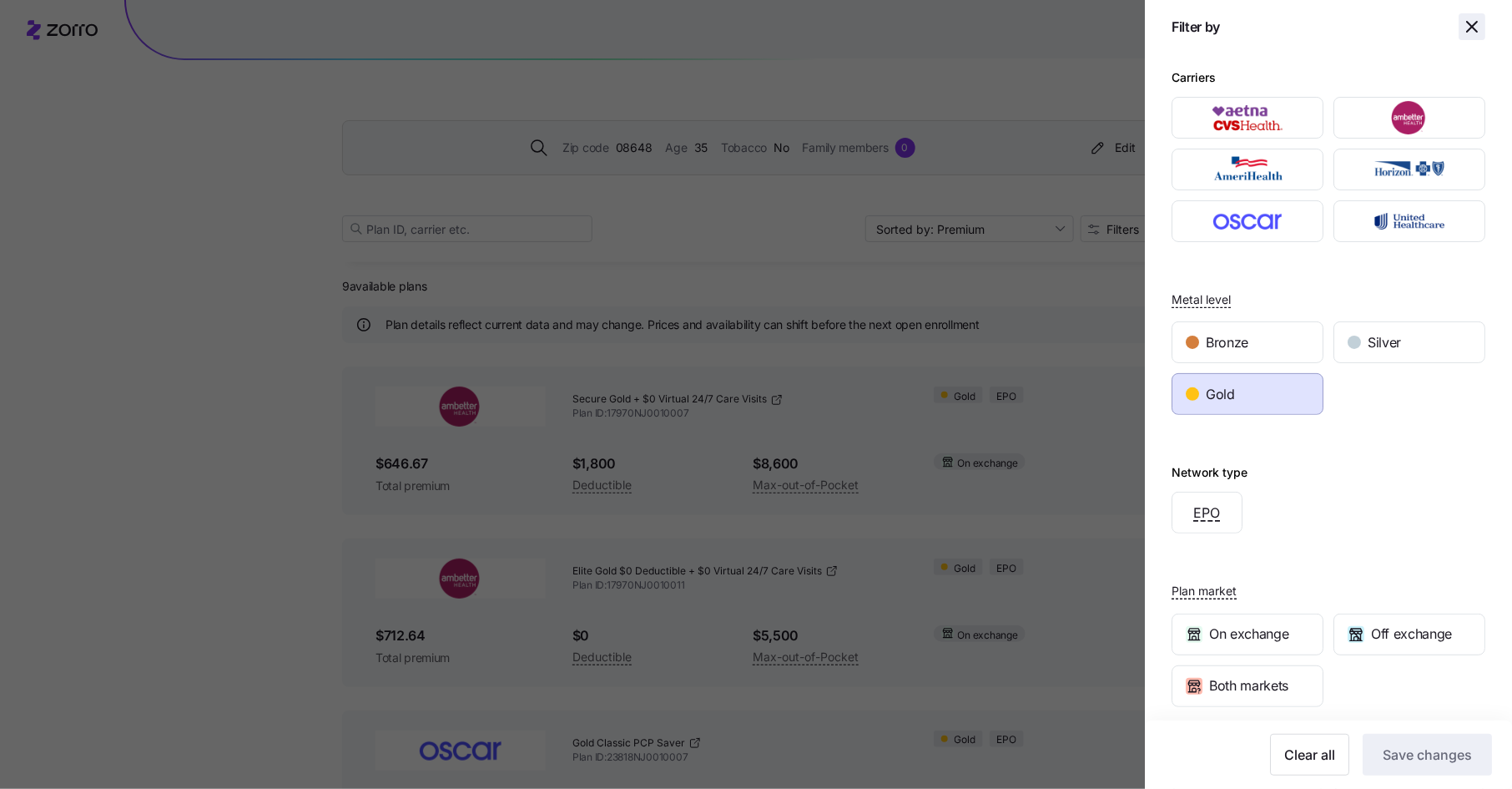
click at [1469, 19] on icon "button" at bounding box center [1472, 27] width 20 height 20
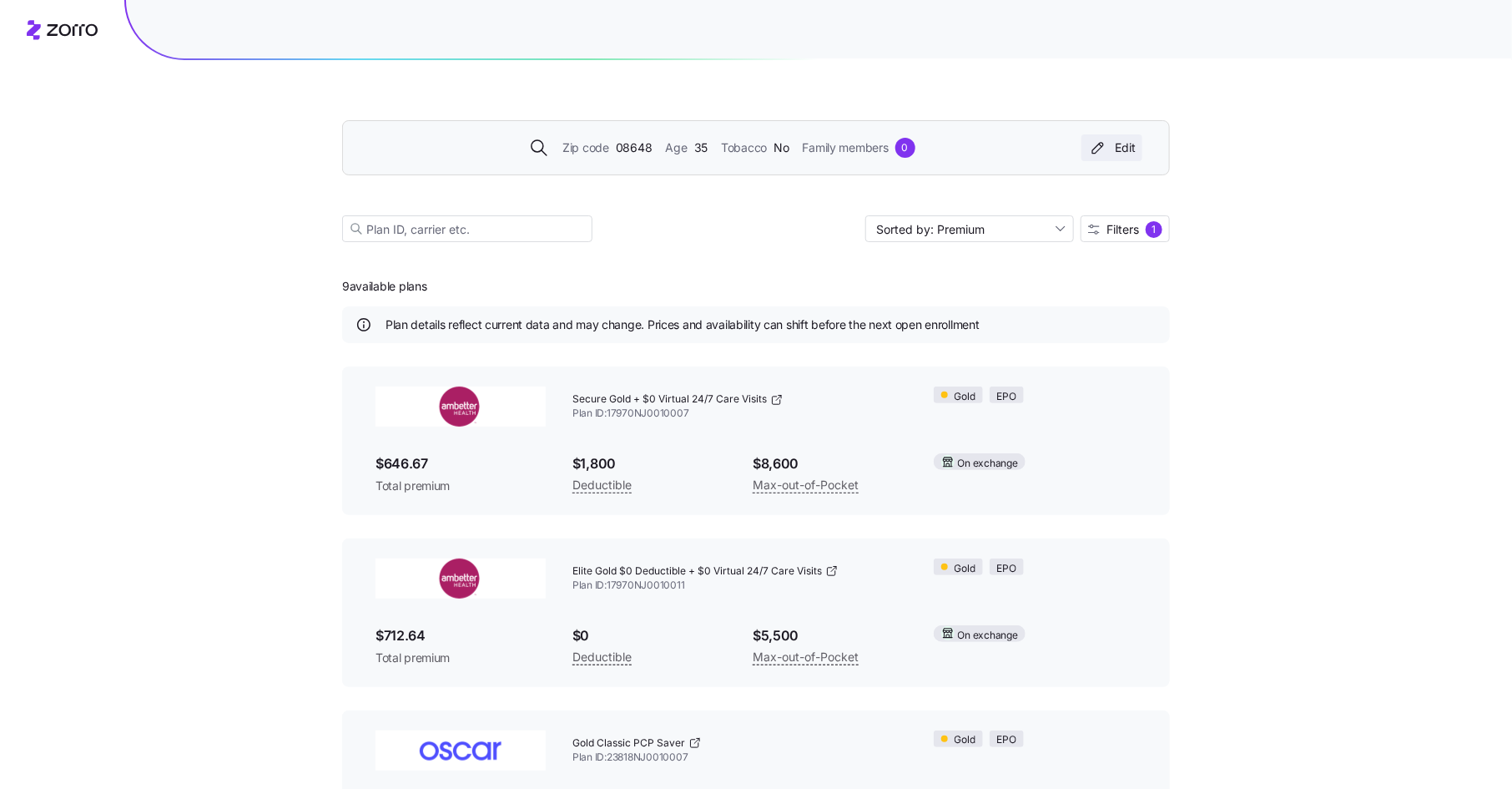
click at [1129, 144] on div "Edit" at bounding box center [1112, 147] width 48 height 17
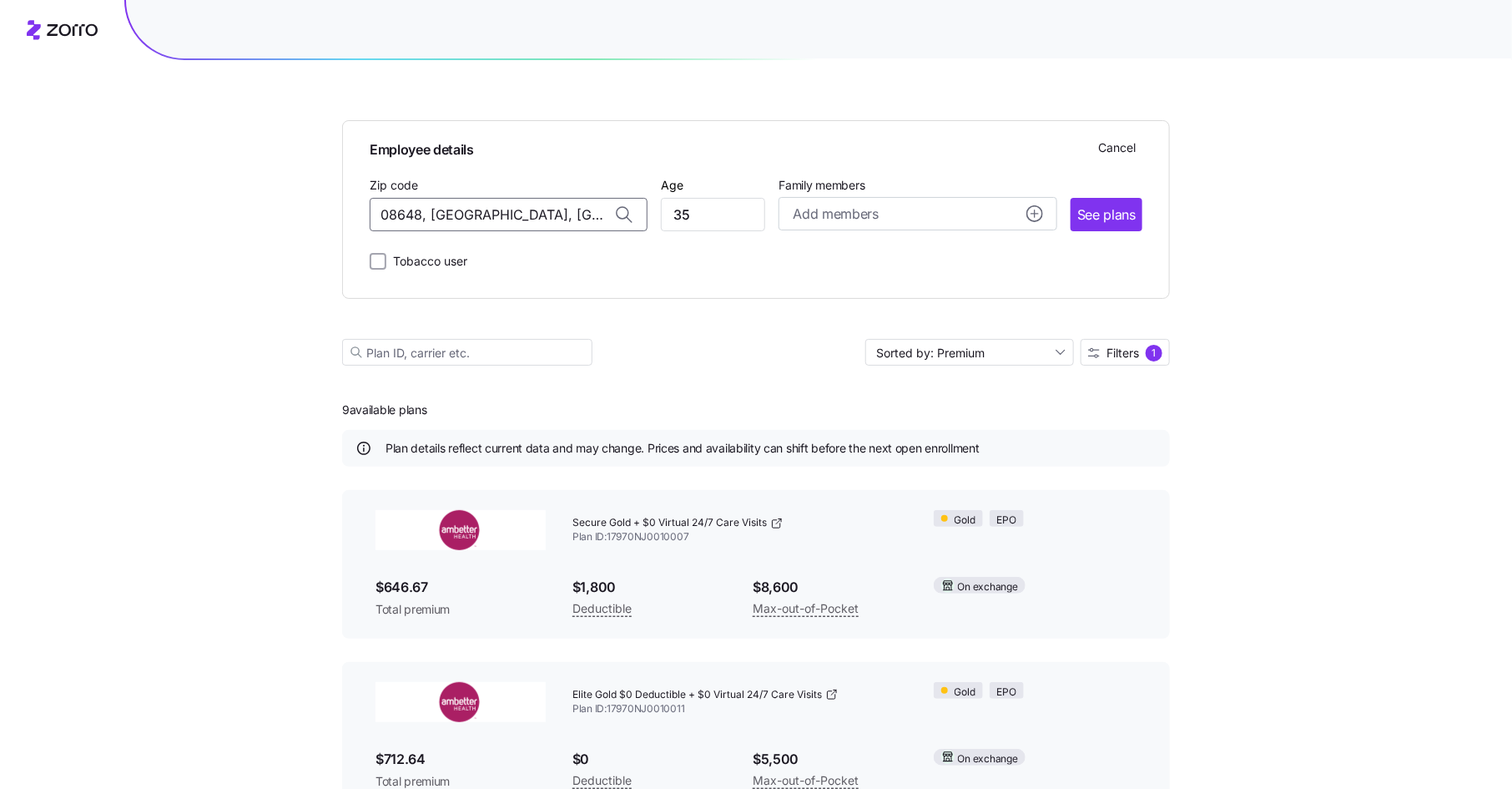
drag, startPoint x: 567, startPoint y: 216, endPoint x: 352, endPoint y: 208, distance: 215.1
click at [352, 208] on div "Employee details Cancel Zip code 08648, [GEOGRAPHIC_DATA], [GEOGRAPHIC_DATA] Ag…" at bounding box center [755, 209] width 828 height 178
click at [486, 259] on span "05478, [GEOGRAPHIC_DATA], [GEOGRAPHIC_DATA]" at bounding box center [505, 258] width 234 height 21
type input "05478, [GEOGRAPHIC_DATA], [GEOGRAPHIC_DATA]"
click at [1120, 213] on span "See plans" at bounding box center [1106, 214] width 59 height 21
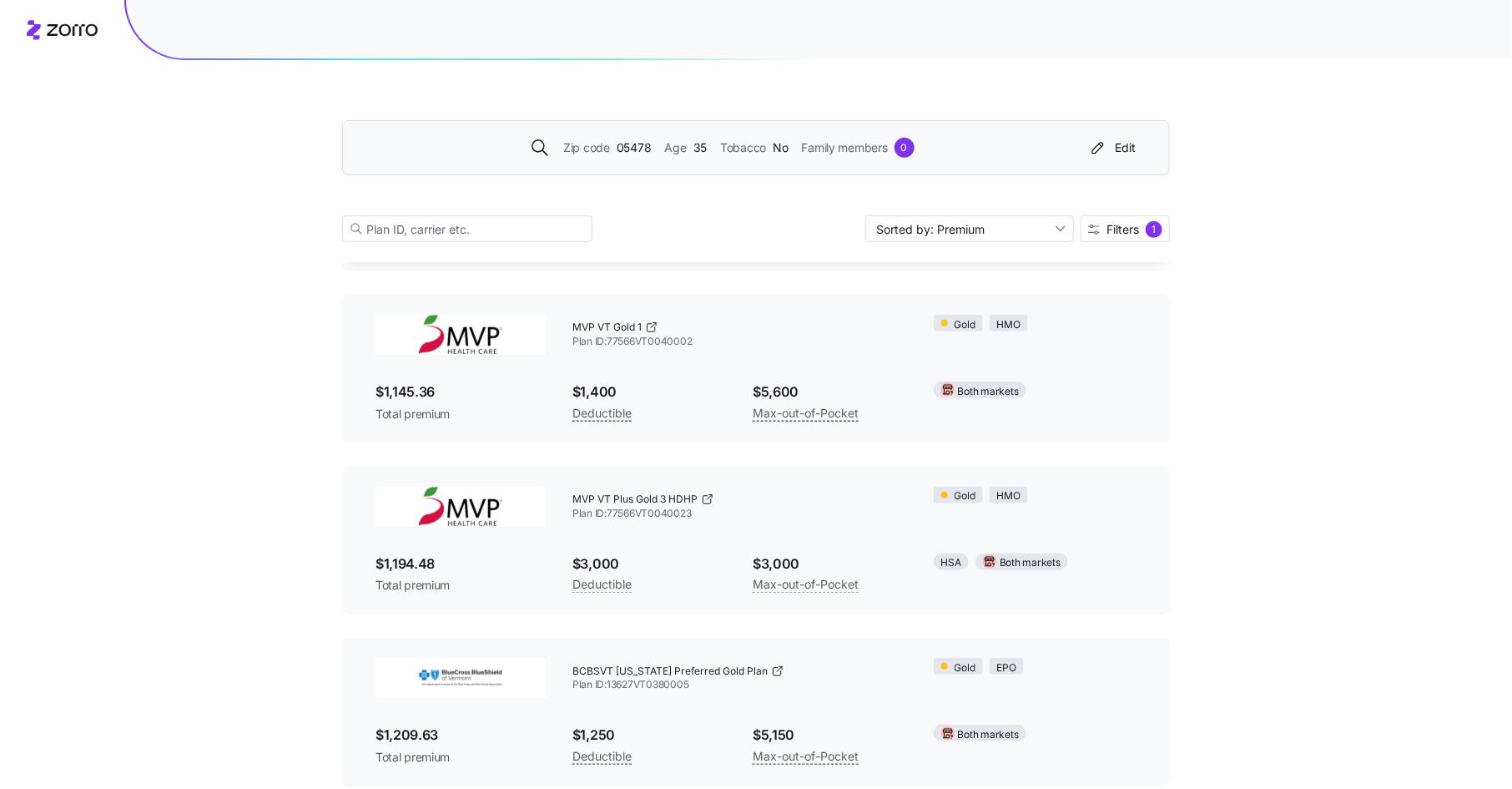
scroll to position [382, 0]
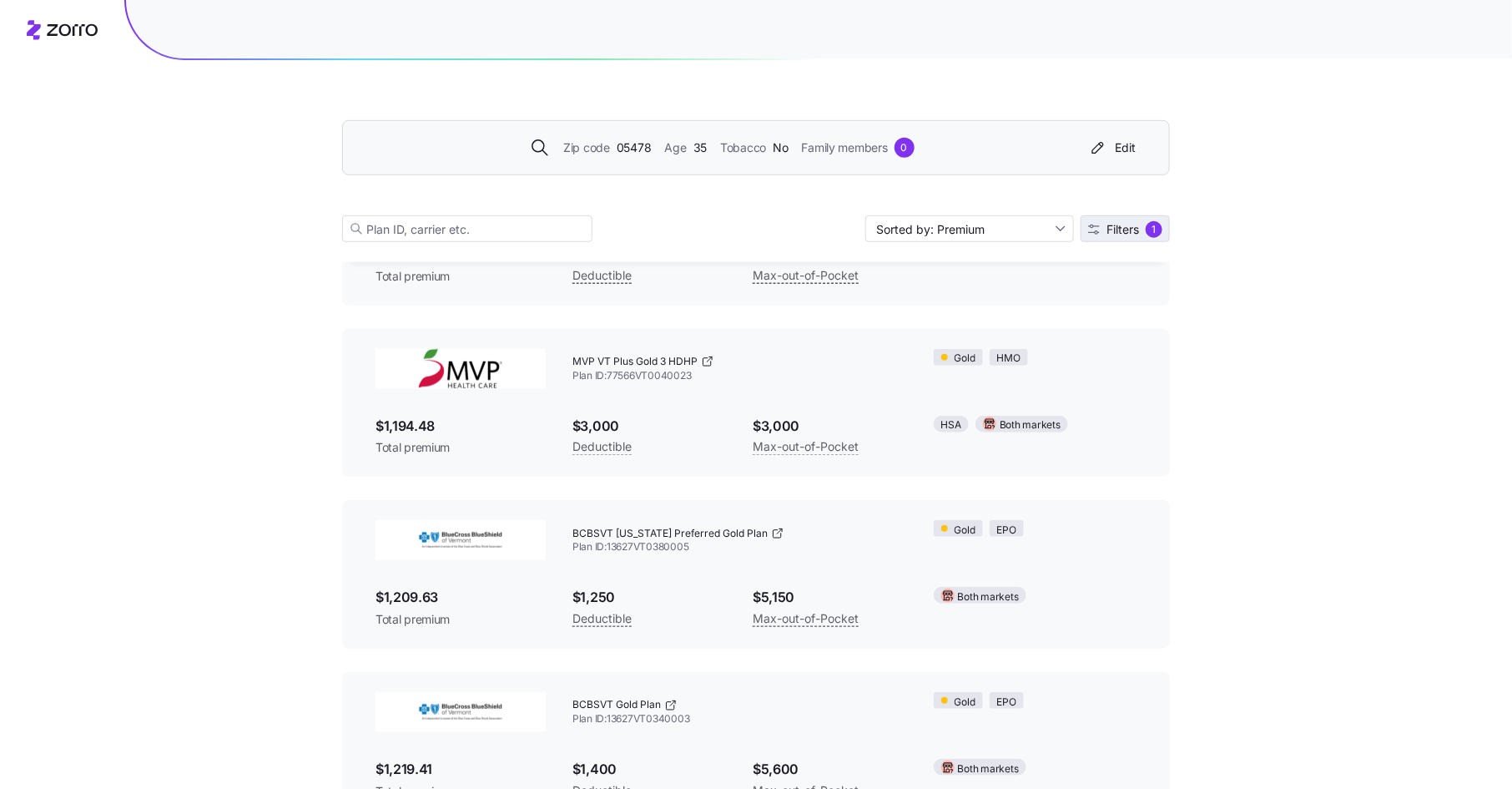
click at [1137, 226] on span "Filters" at bounding box center [1123, 230] width 33 height 12
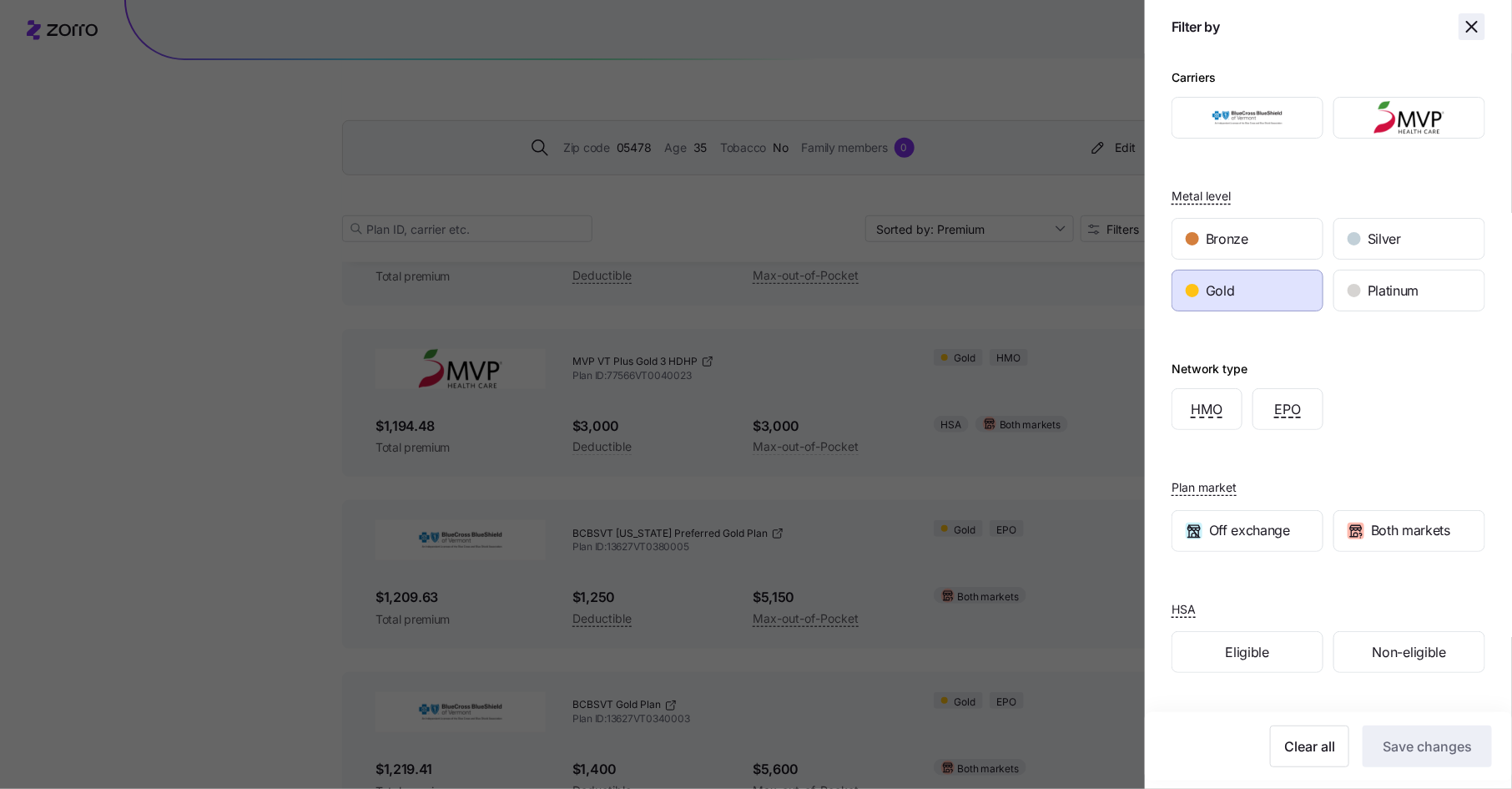
click at [1471, 21] on icon "button" at bounding box center [1472, 27] width 20 height 20
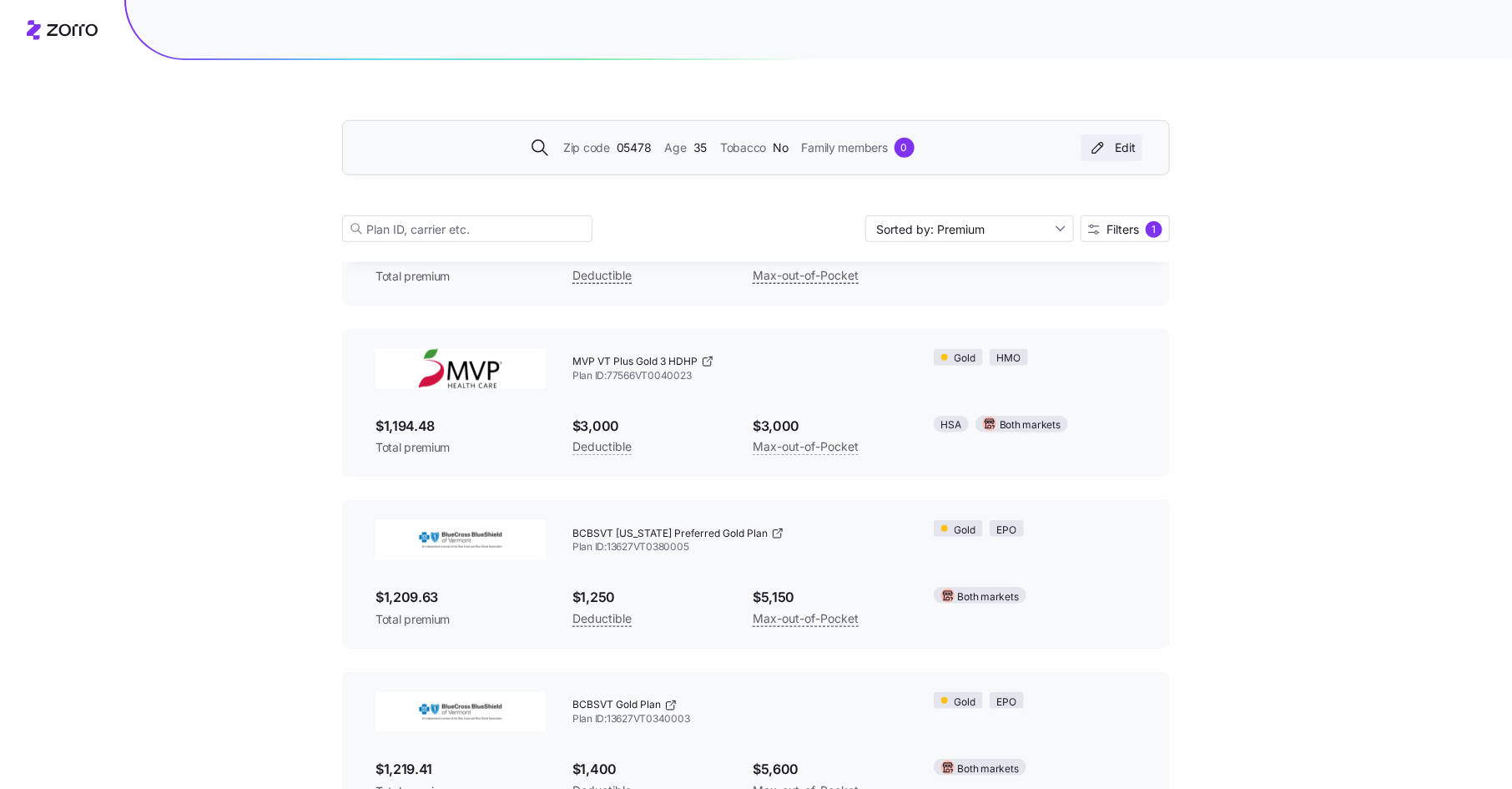
click at [1125, 141] on div "Edit" at bounding box center [1112, 147] width 48 height 17
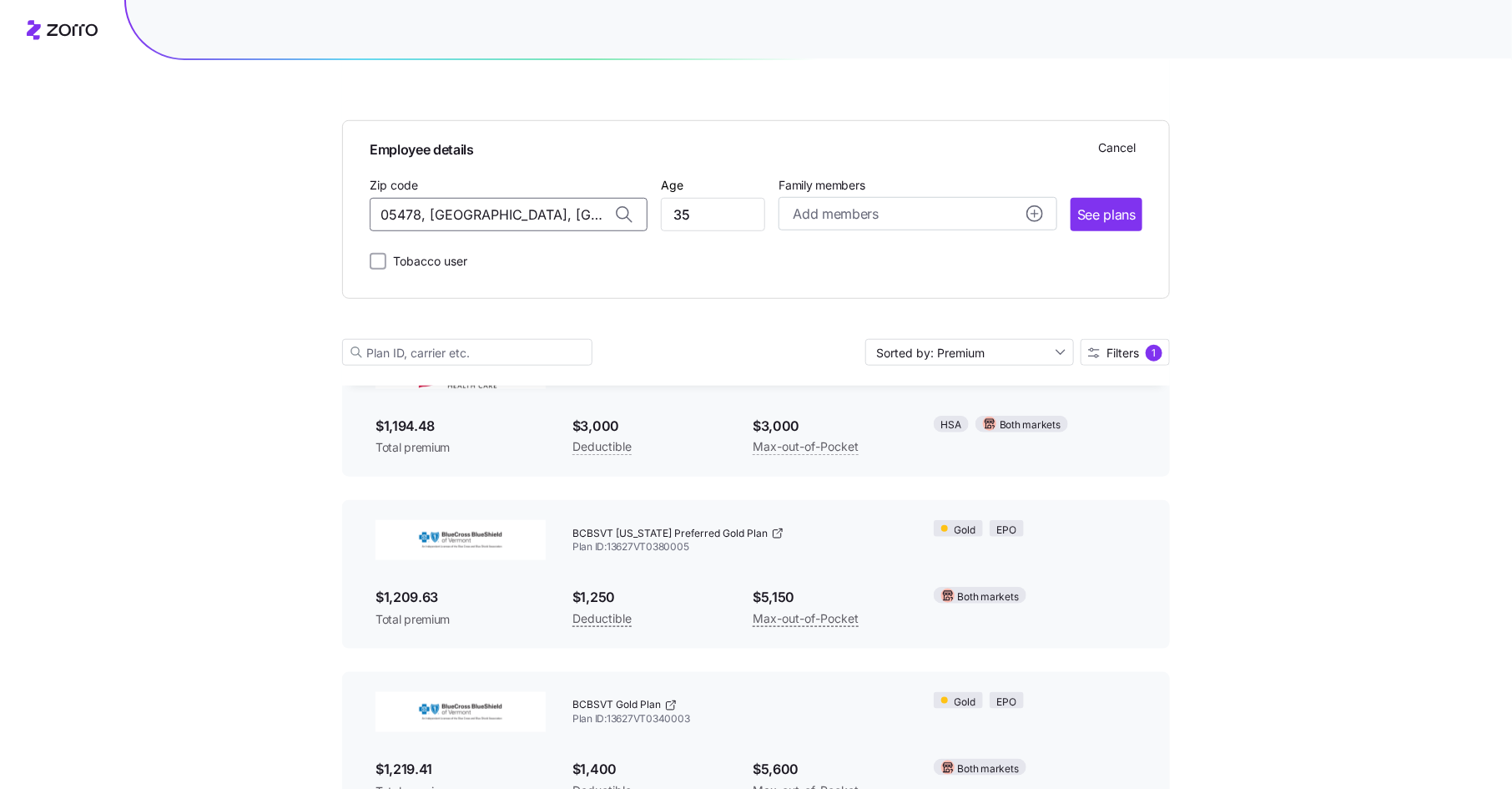
drag, startPoint x: 563, startPoint y: 213, endPoint x: 324, endPoint y: 193, distance: 239.8
click at [324, 193] on div "Employee details Cancel Zip code 05478, [GEOGRAPHIC_DATA], [GEOGRAPHIC_DATA] Ag…" at bounding box center [756, 243] width 1512 height 1497
click at [490, 260] on span "43001, [GEOGRAPHIC_DATA], [GEOGRAPHIC_DATA]" at bounding box center [505, 258] width 234 height 21
type input "43001, [GEOGRAPHIC_DATA], [GEOGRAPHIC_DATA]"
click at [1116, 218] on span "See plans" at bounding box center [1106, 214] width 59 height 21
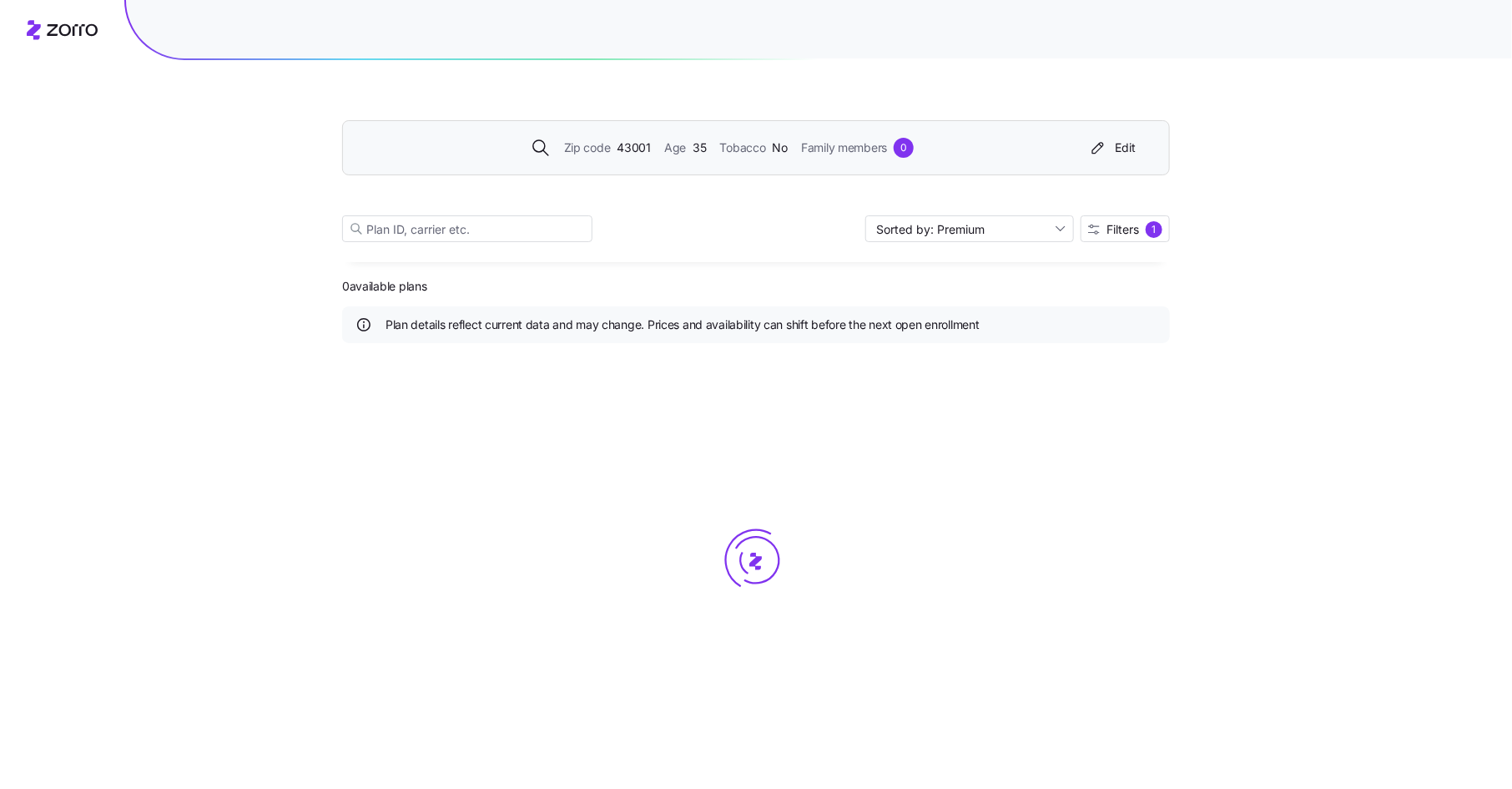
scroll to position [0, 0]
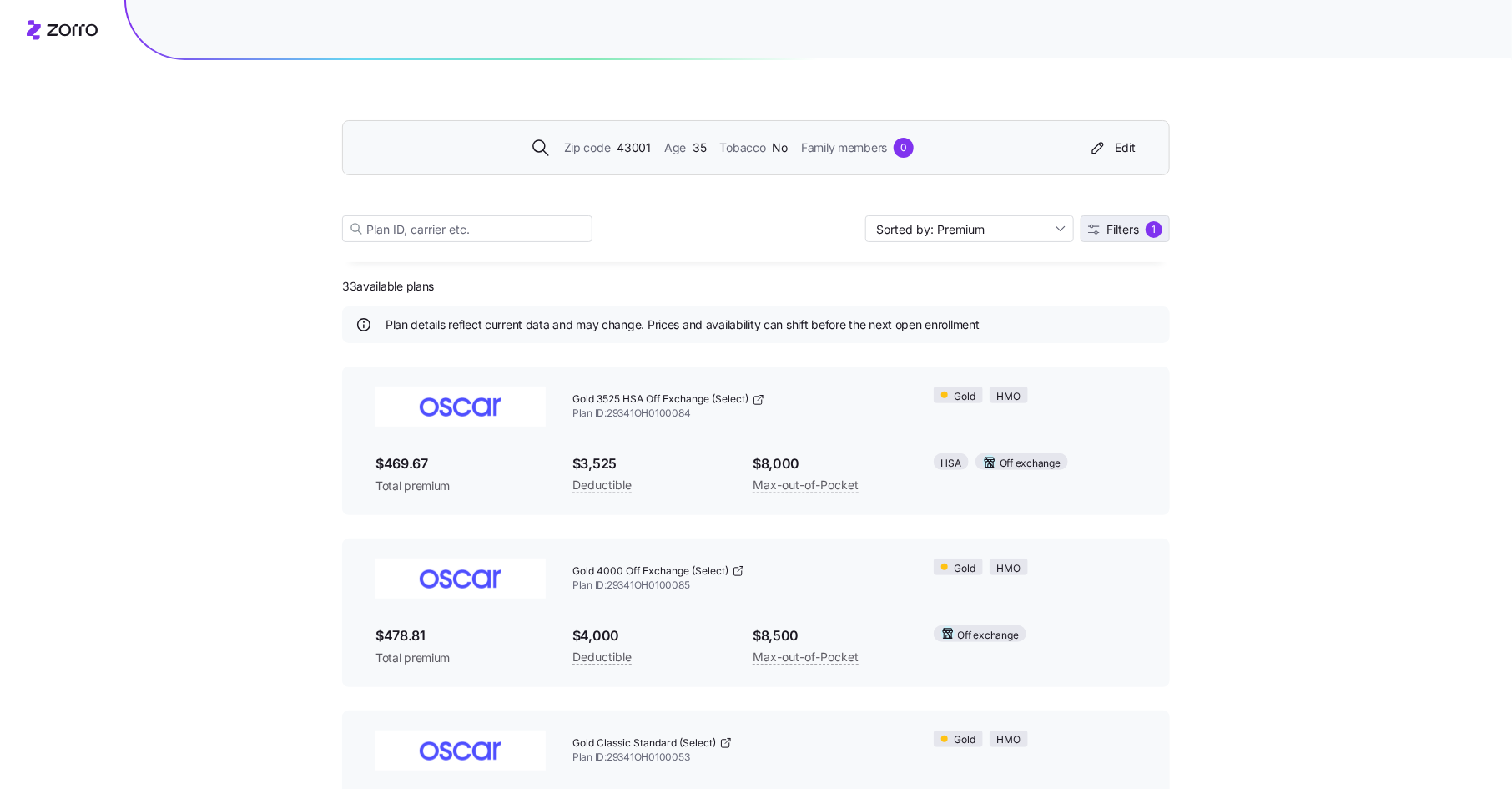
click at [1130, 235] on span "Filters" at bounding box center [1123, 230] width 33 height 12
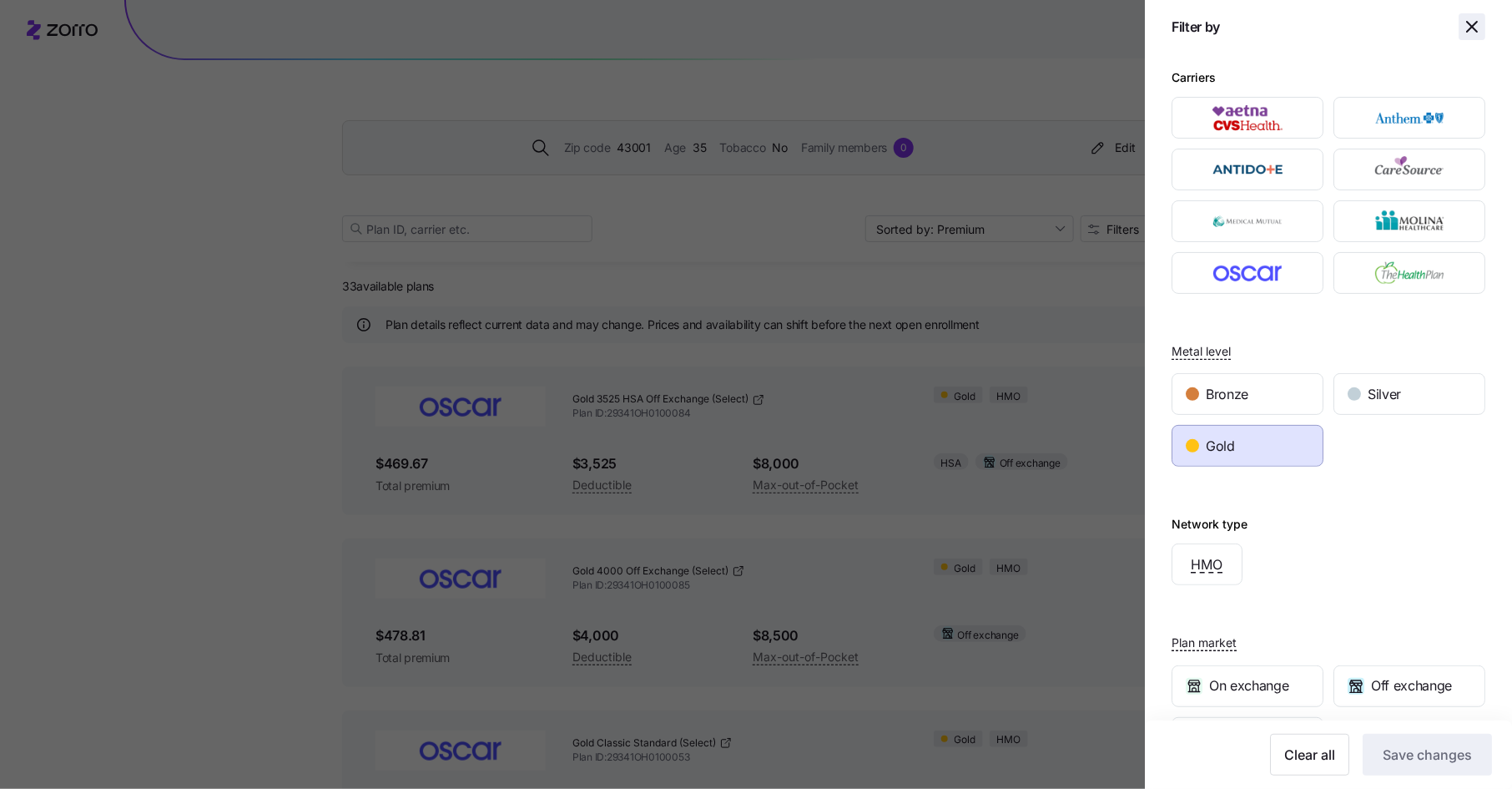
click at [1471, 27] on icon "button" at bounding box center [1472, 27] width 10 height 10
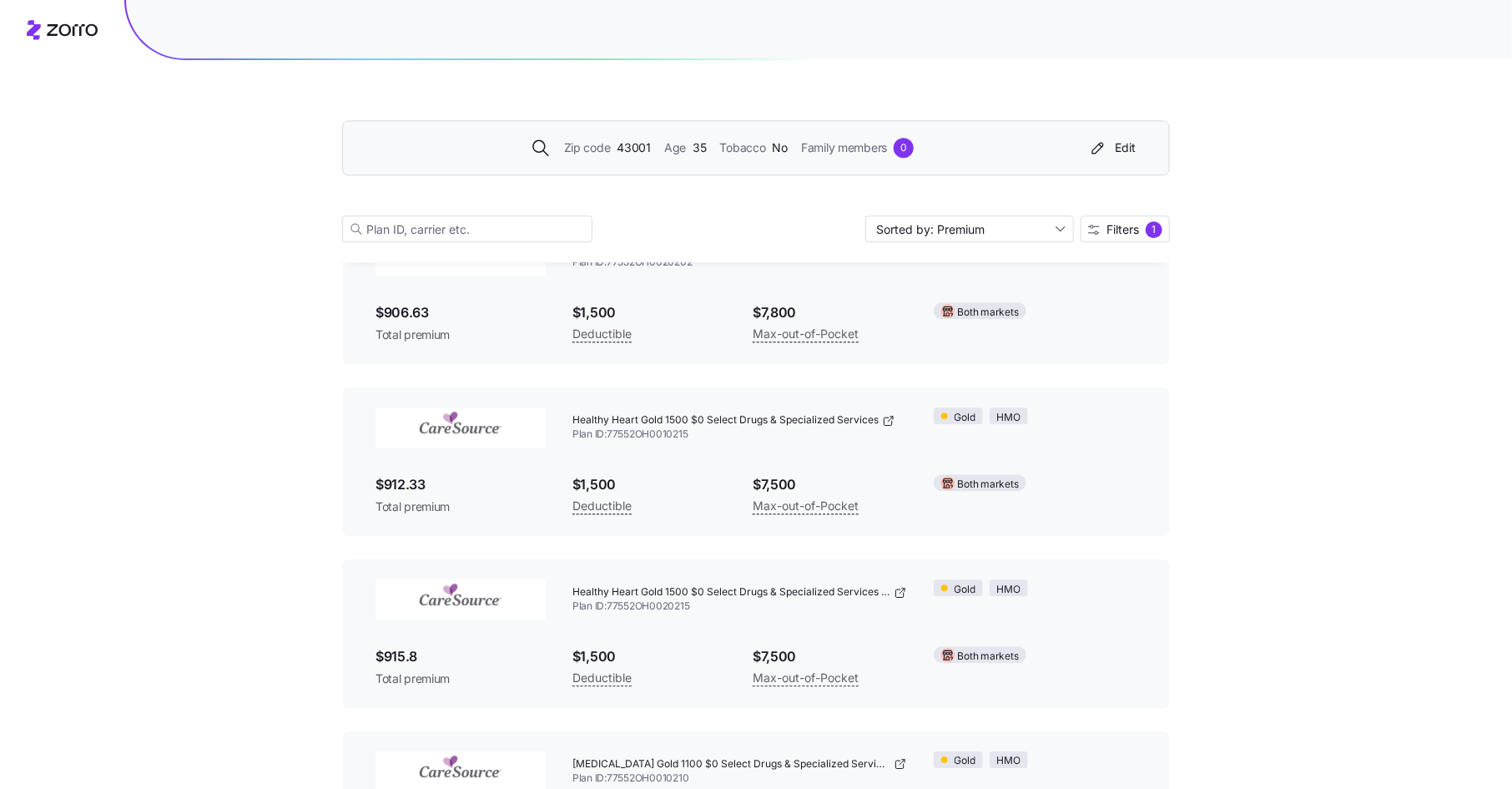
scroll to position [5251, 0]
